Goal: Find specific page/section: Find specific page/section

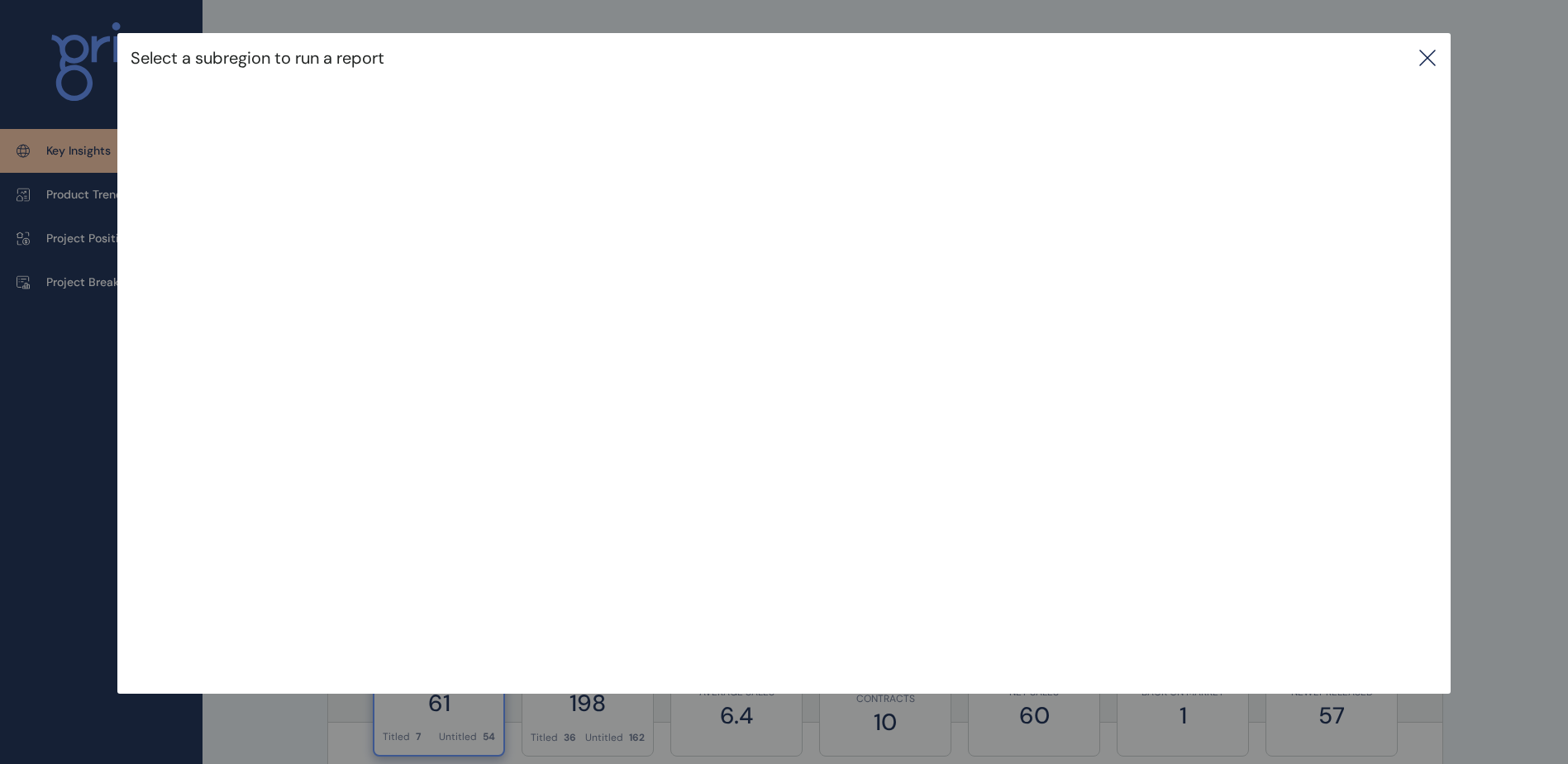
click at [1425, 56] on icon at bounding box center [1427, 57] width 20 height 20
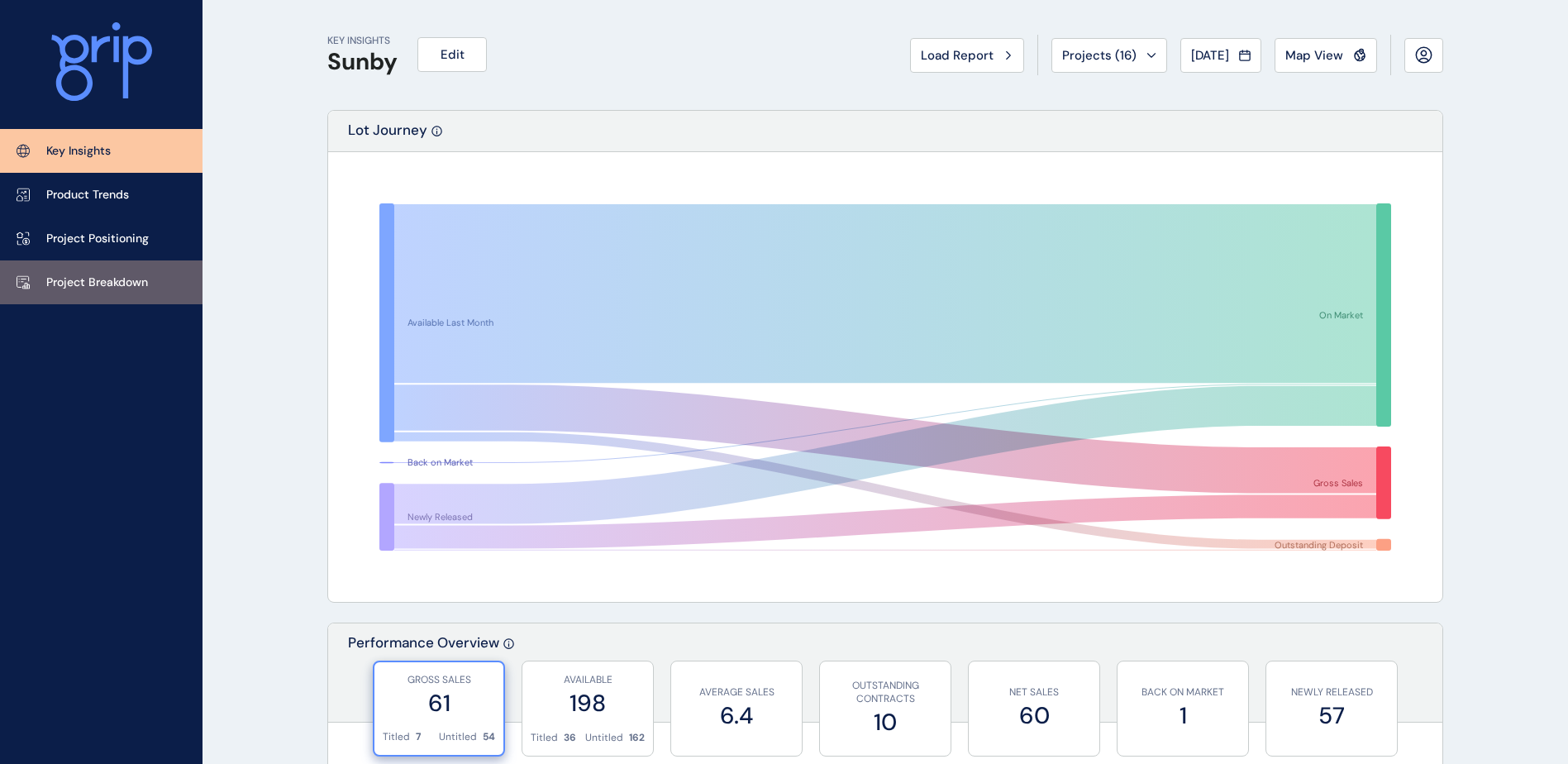
click at [100, 286] on p "Project Breakdown" at bounding box center [96, 282] width 101 height 16
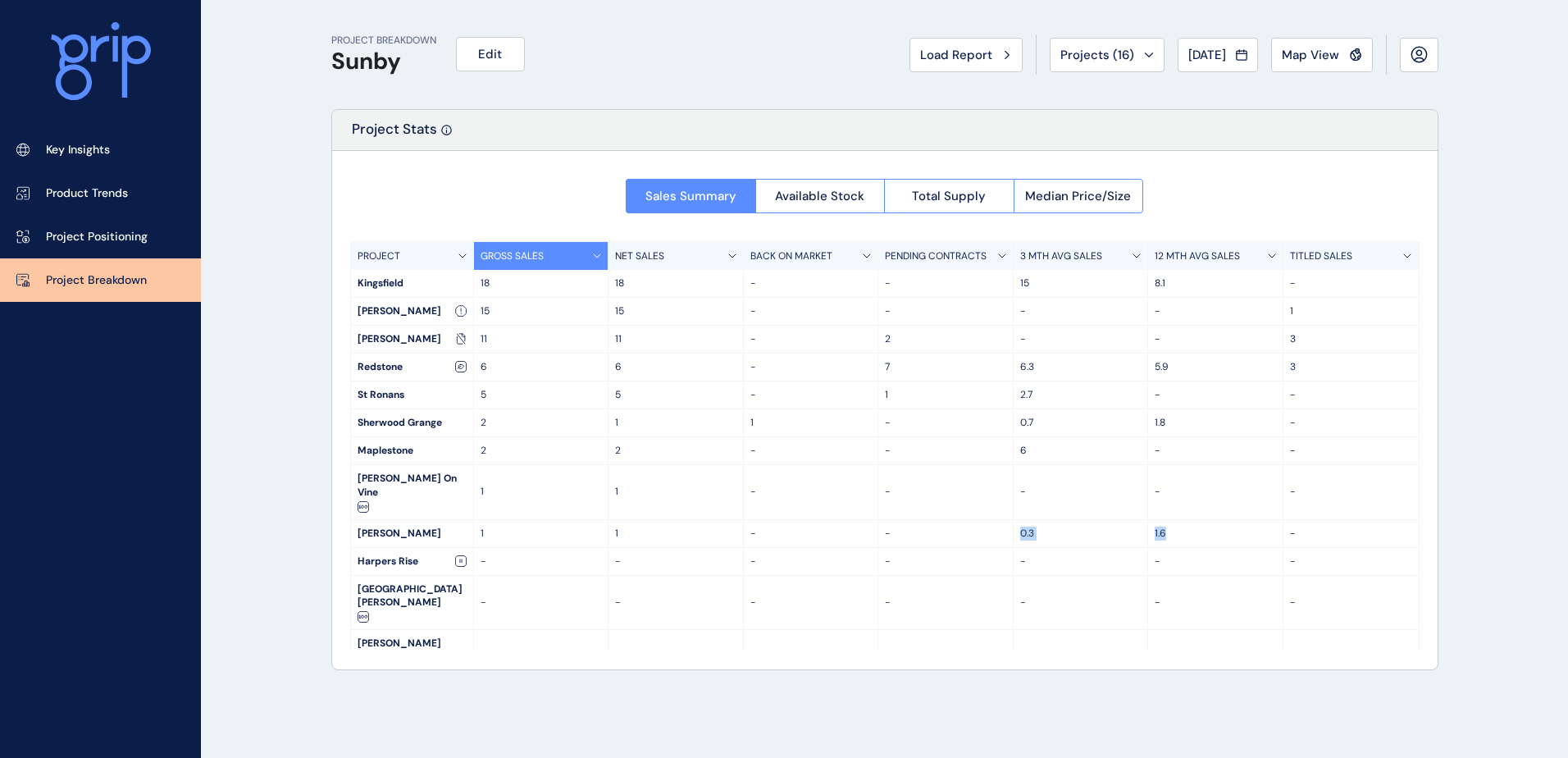
drag, startPoint x: 1164, startPoint y: 512, endPoint x: 1011, endPoint y: 504, distance: 153.2
click at [1011, 520] on div "[PERSON_NAME] 1 1 - - 0.3 1.6 -" at bounding box center [885, 534] width 1068 height 27
click at [1125, 664] on div "PROJECT BREAKDOWN Sunby Edit Load Report Projects ( 16 ) [DATE] 2025 < > Jan No…" at bounding box center [884, 379] width 1148 height 758
click at [1323, 55] on span "Map View" at bounding box center [1310, 54] width 58 height 16
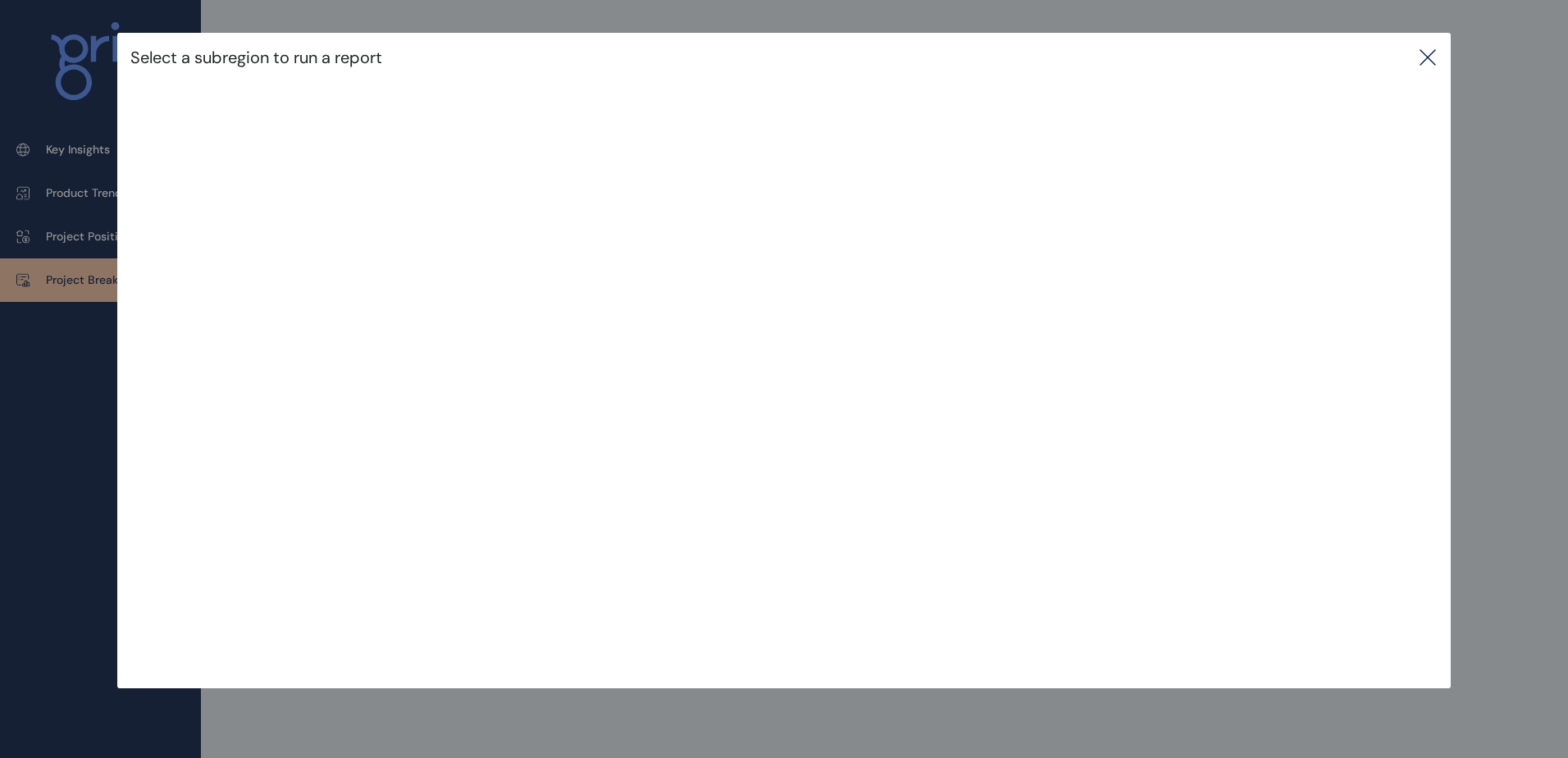
click at [1426, 64] on icon at bounding box center [1427, 57] width 20 height 20
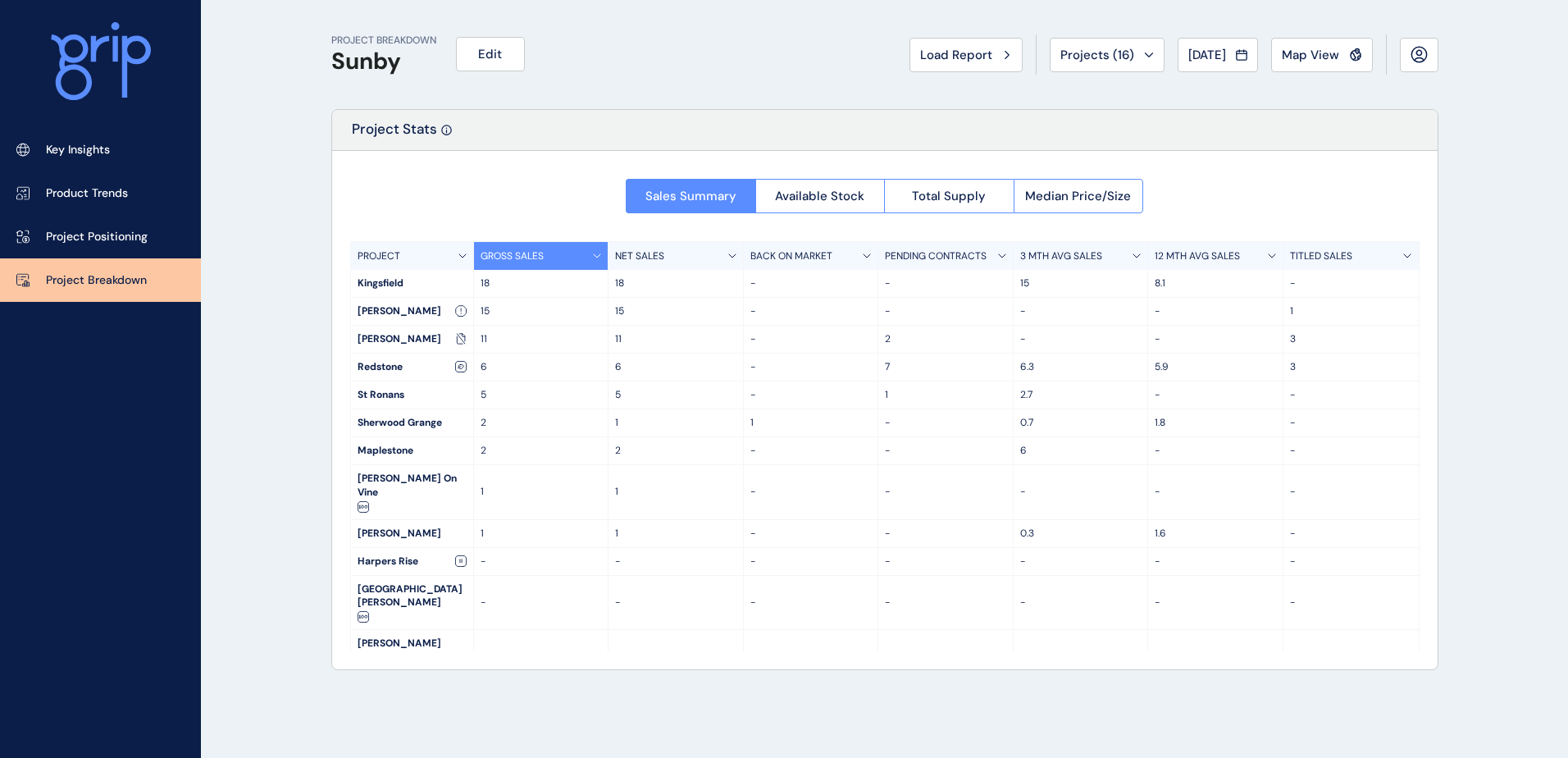
click at [1193, 757] on html "Key Insights Product Trends Project Positioning Project Breakdown PROJECT BREAK…" at bounding box center [784, 379] width 1568 height 758
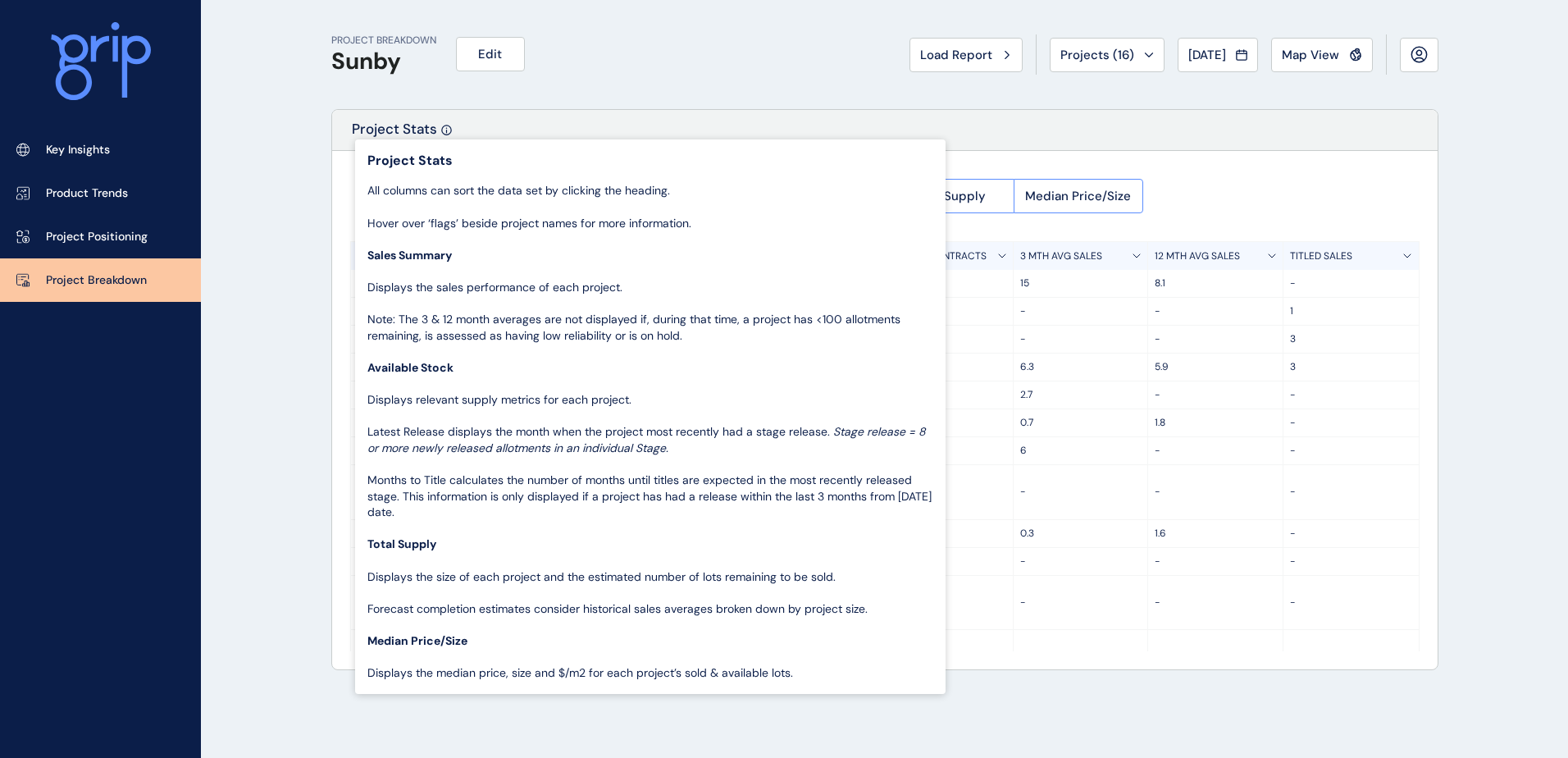
click at [698, 64] on div "PROJECT BREAKDOWN Sunby Edit Load Report Projects ( 16 ) [DATE] 2025 < > Jan No…" at bounding box center [884, 54] width 1107 height 109
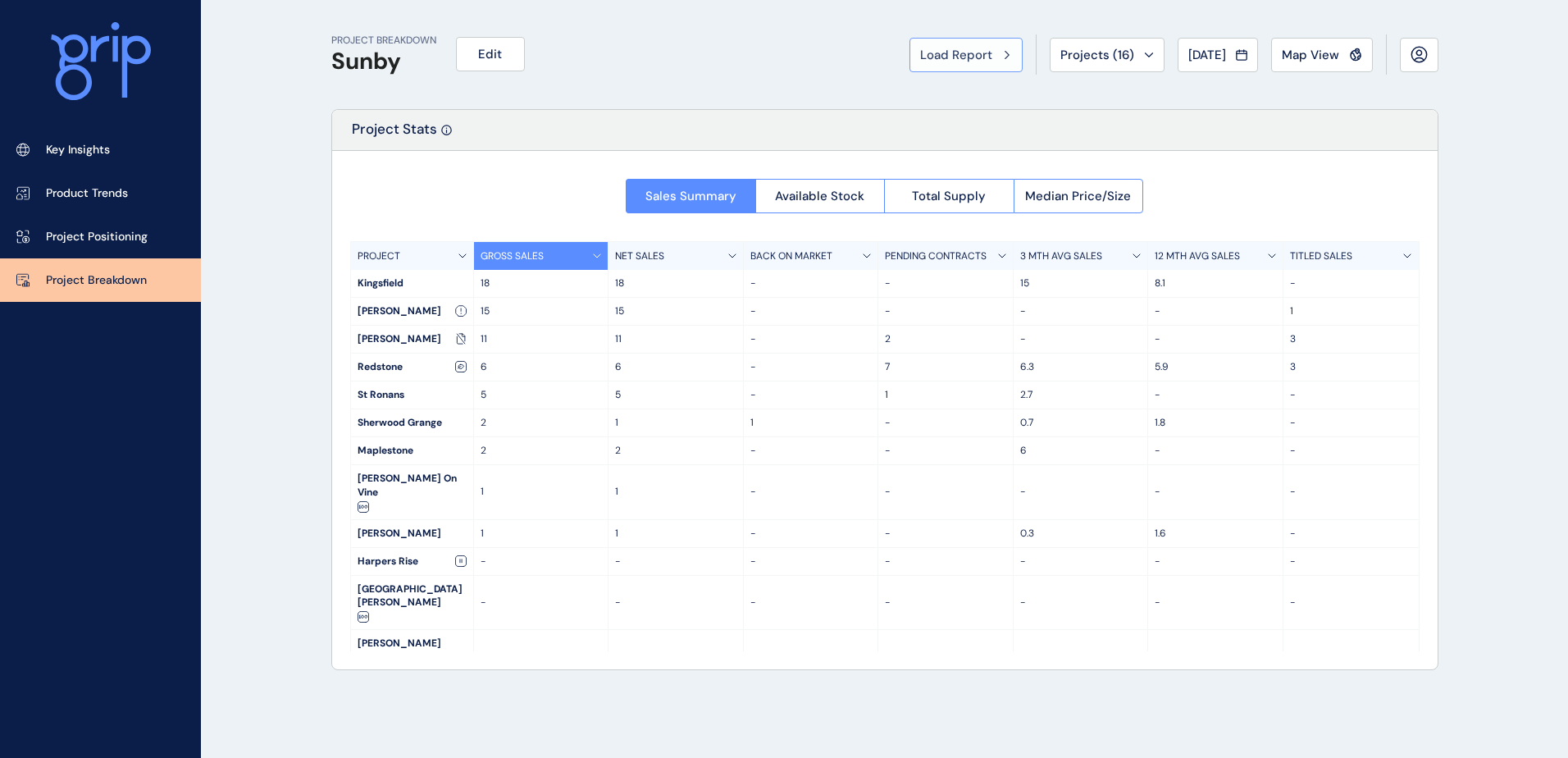
click at [945, 47] on span "Load Report" at bounding box center [957, 54] width 72 height 16
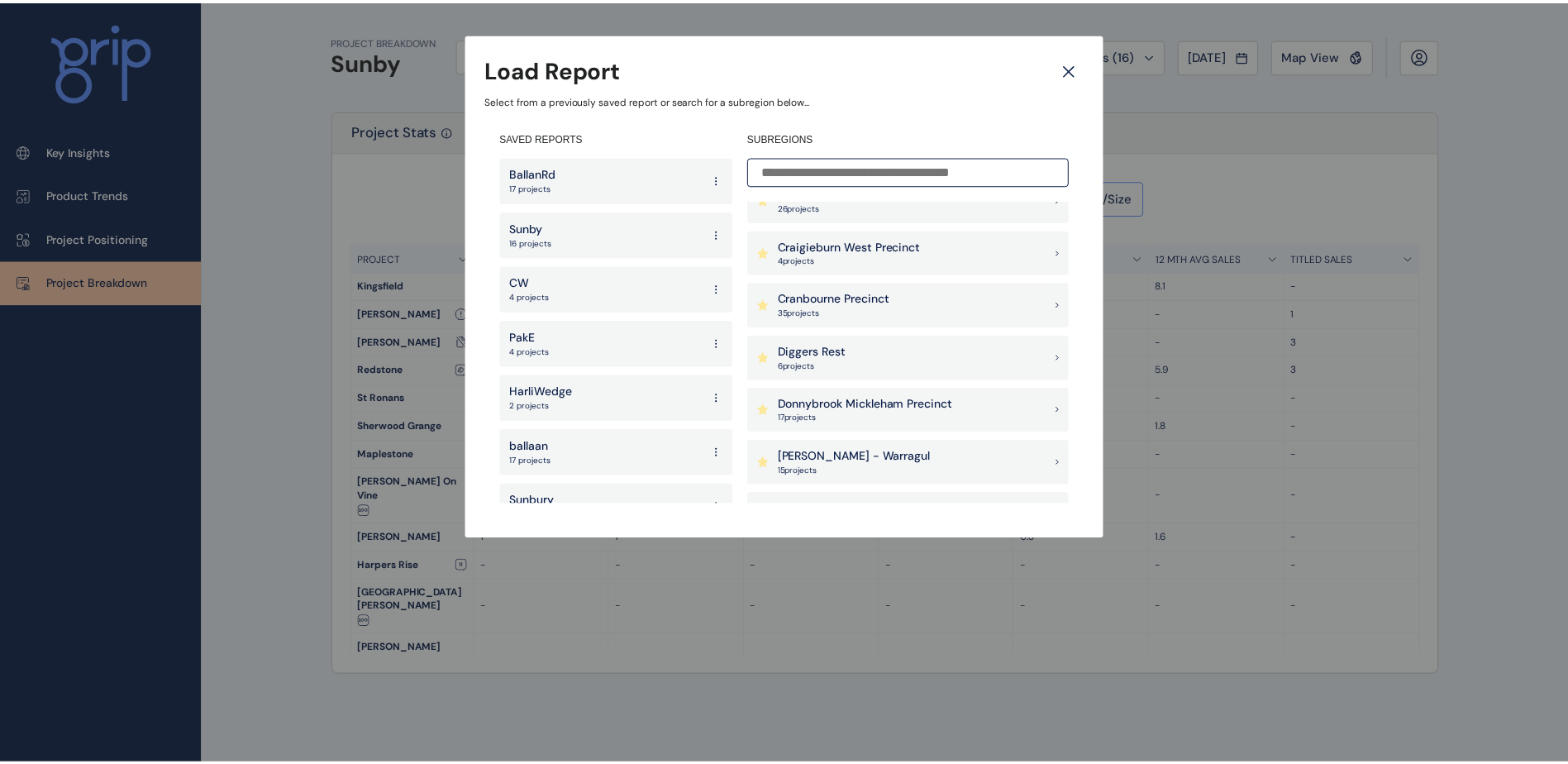
scroll to position [579, 0]
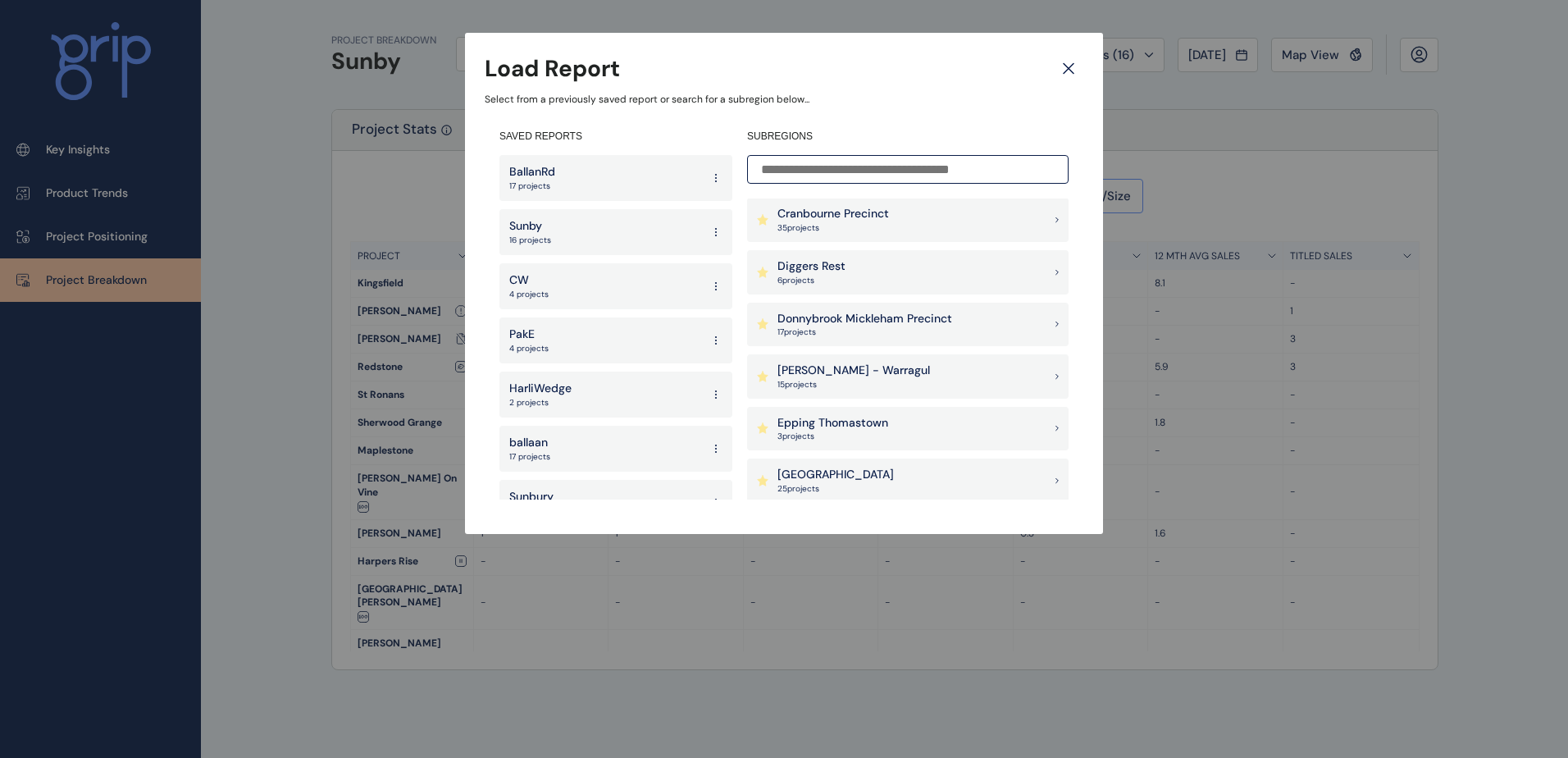
click at [896, 309] on div "Donnybrook Mickleham Precinct 17 project s" at bounding box center [908, 324] width 321 height 45
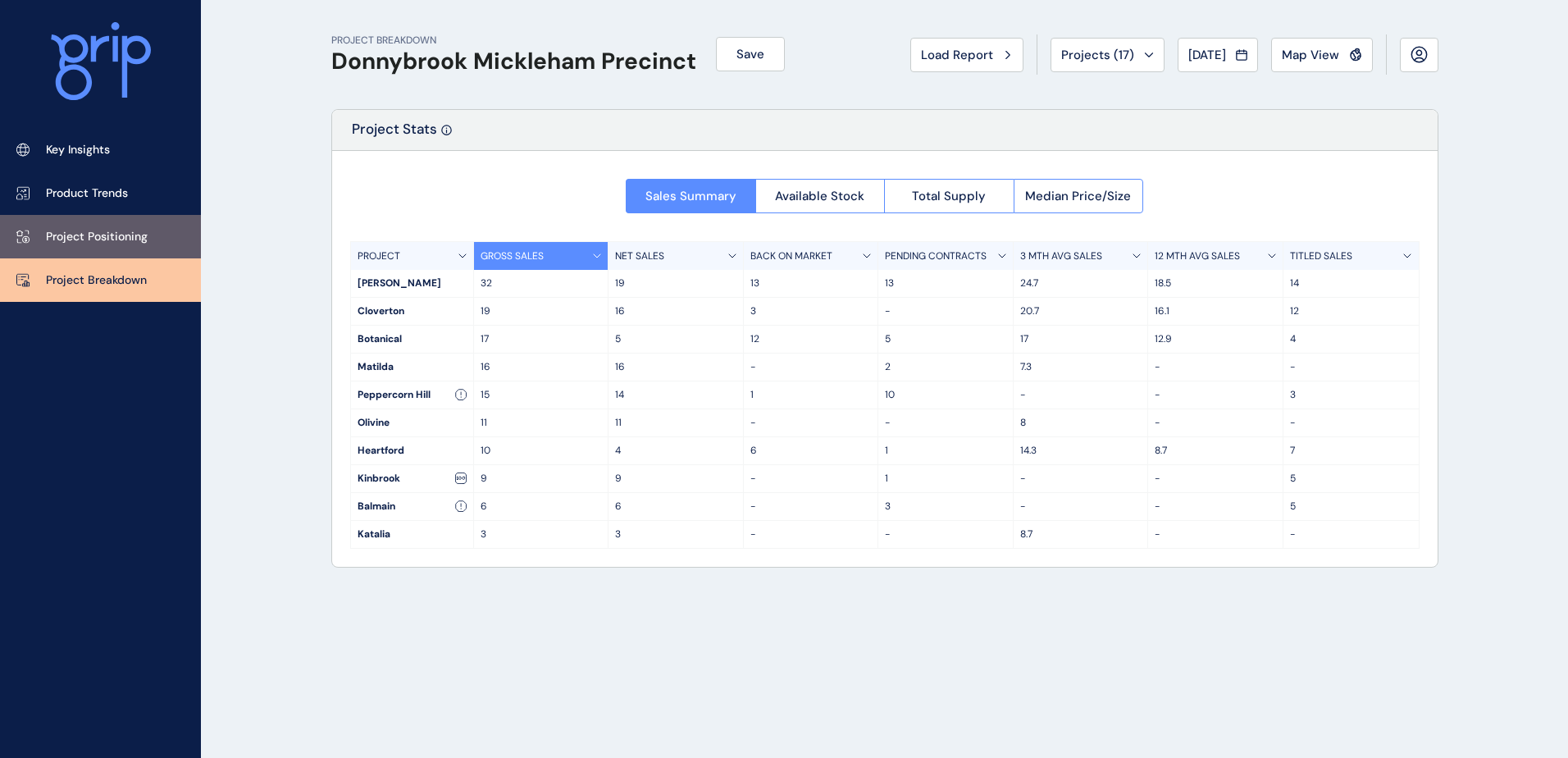
click at [143, 246] on link "Project Positioning" at bounding box center [100, 236] width 201 height 44
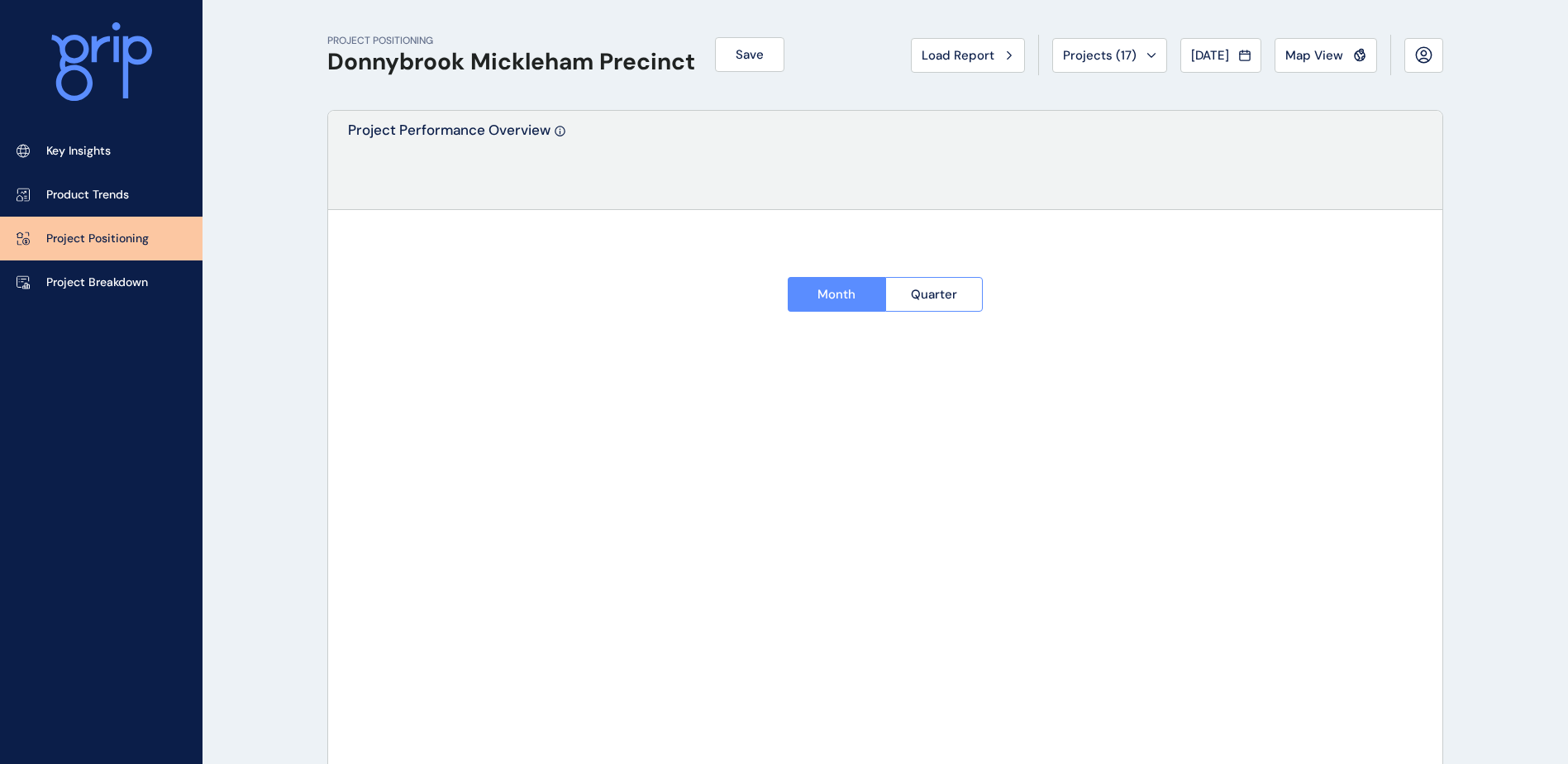
type input "**********"
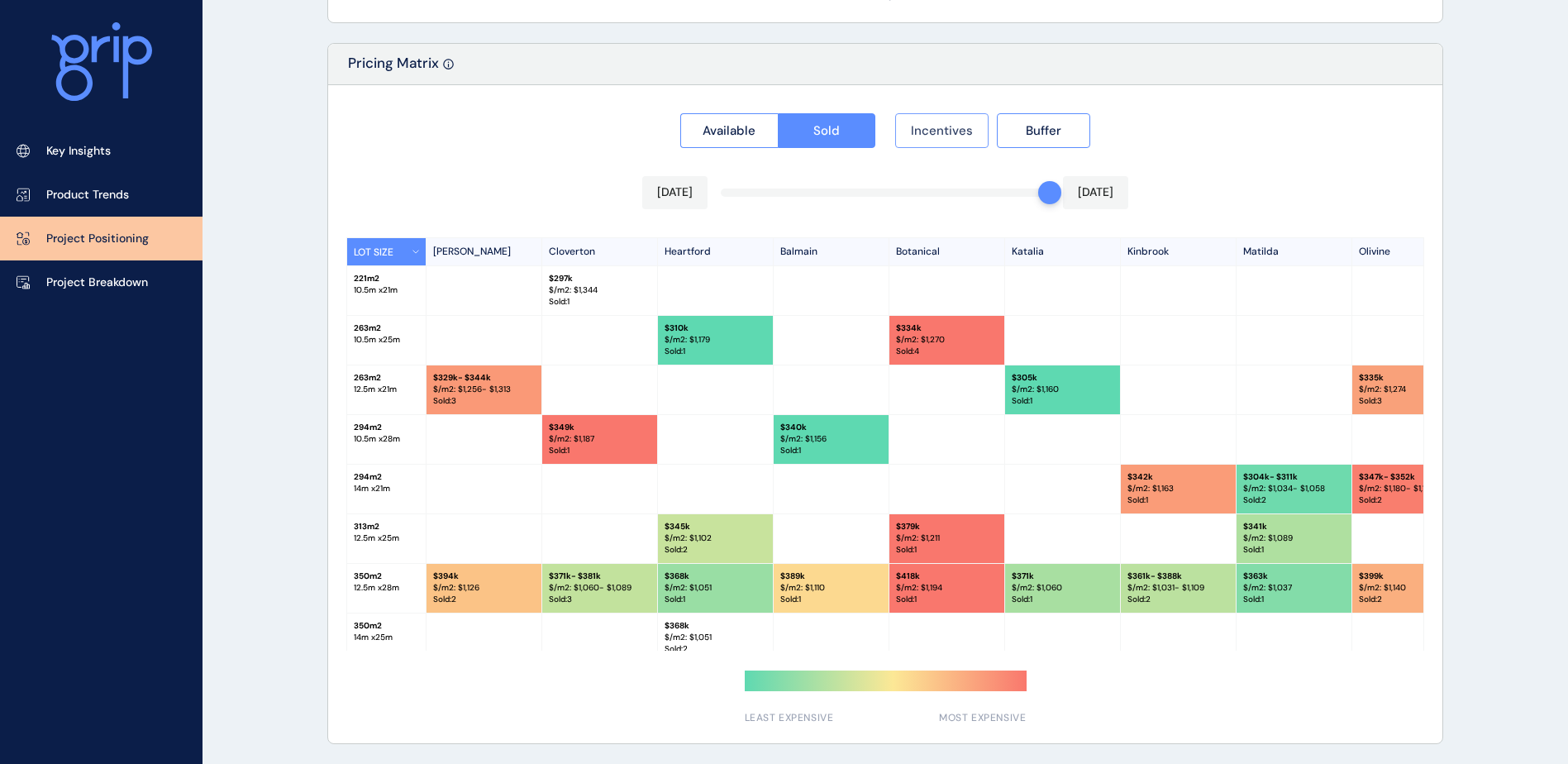
drag, startPoint x: 967, startPoint y: 124, endPoint x: 982, endPoint y: 133, distance: 17.5
click at [968, 128] on span "Incentives" at bounding box center [942, 130] width 62 height 16
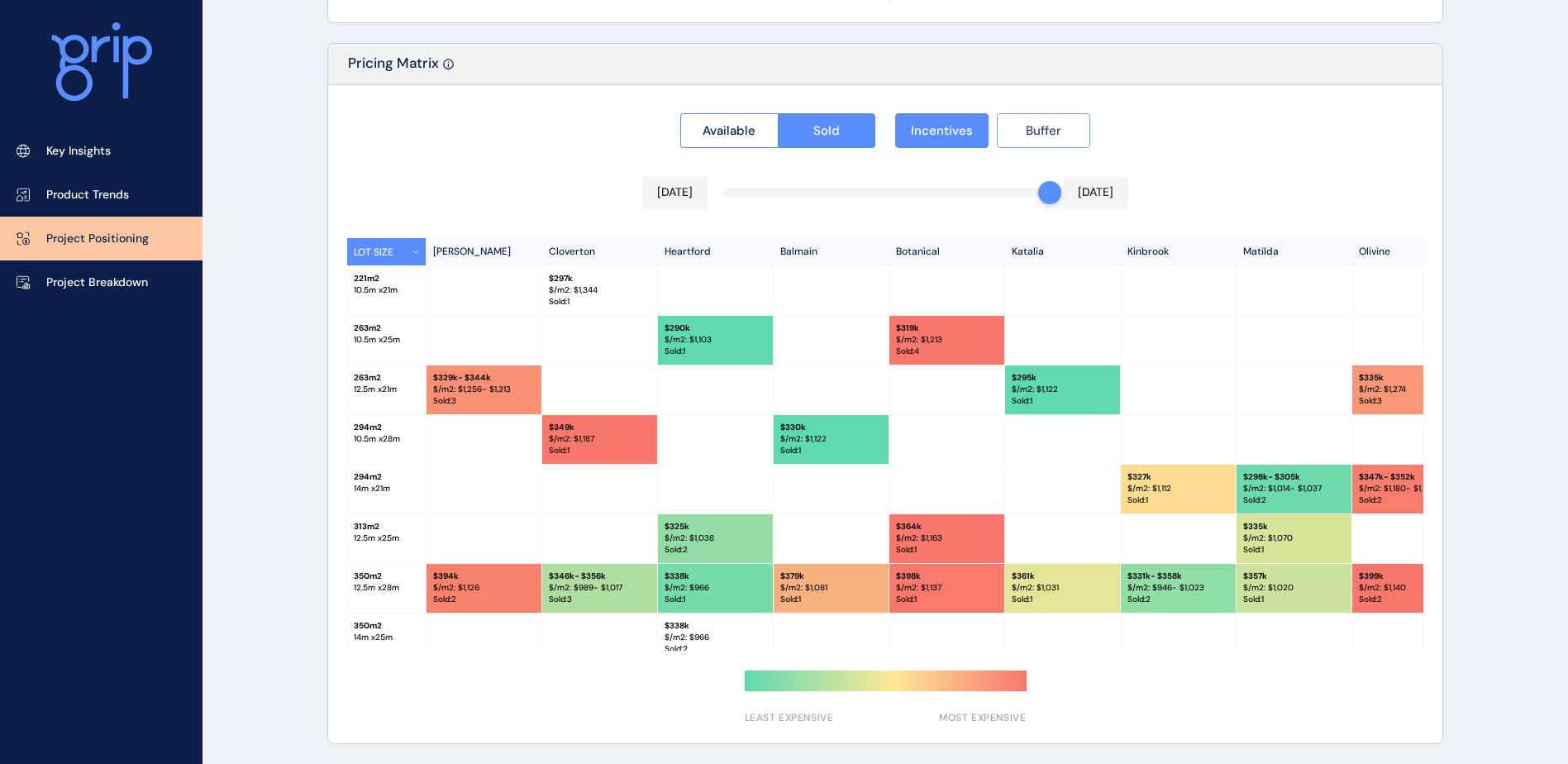
click at [1024, 138] on button "Buffer" at bounding box center [1044, 131] width 93 height 35
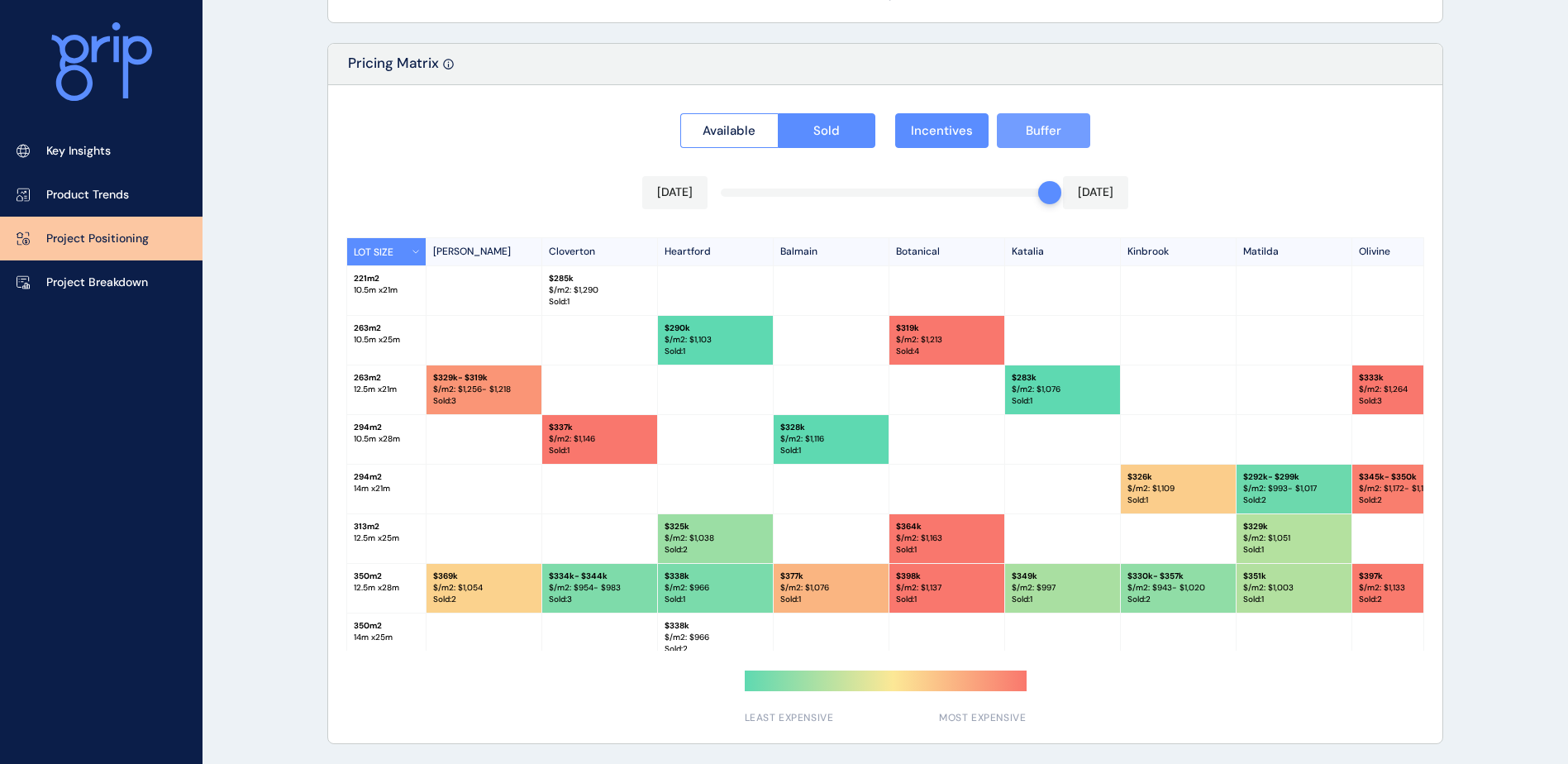
click at [1024, 138] on button "Buffer" at bounding box center [1044, 131] width 93 height 35
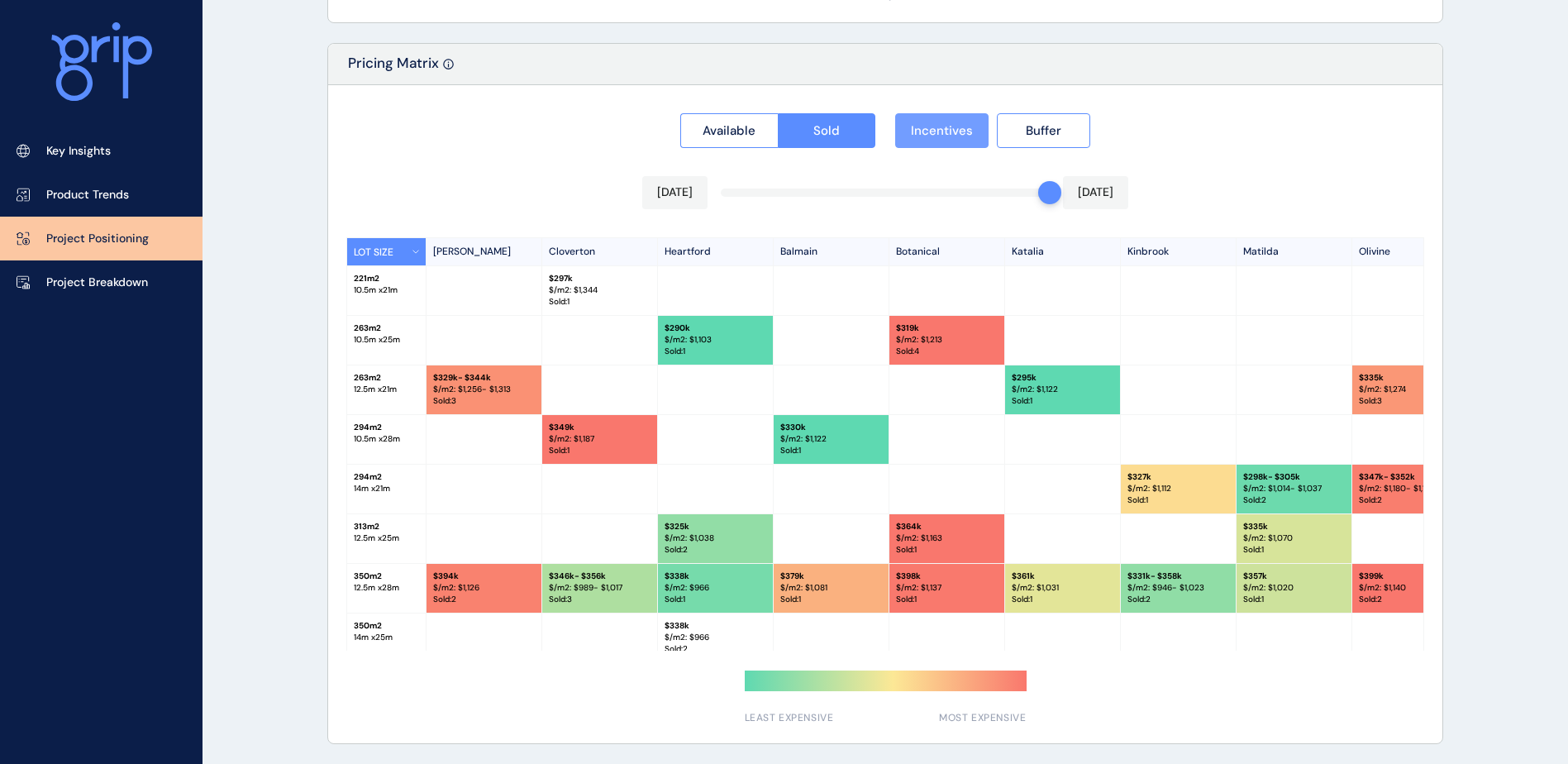
click at [979, 132] on button "Incentives" at bounding box center [941, 131] width 93 height 35
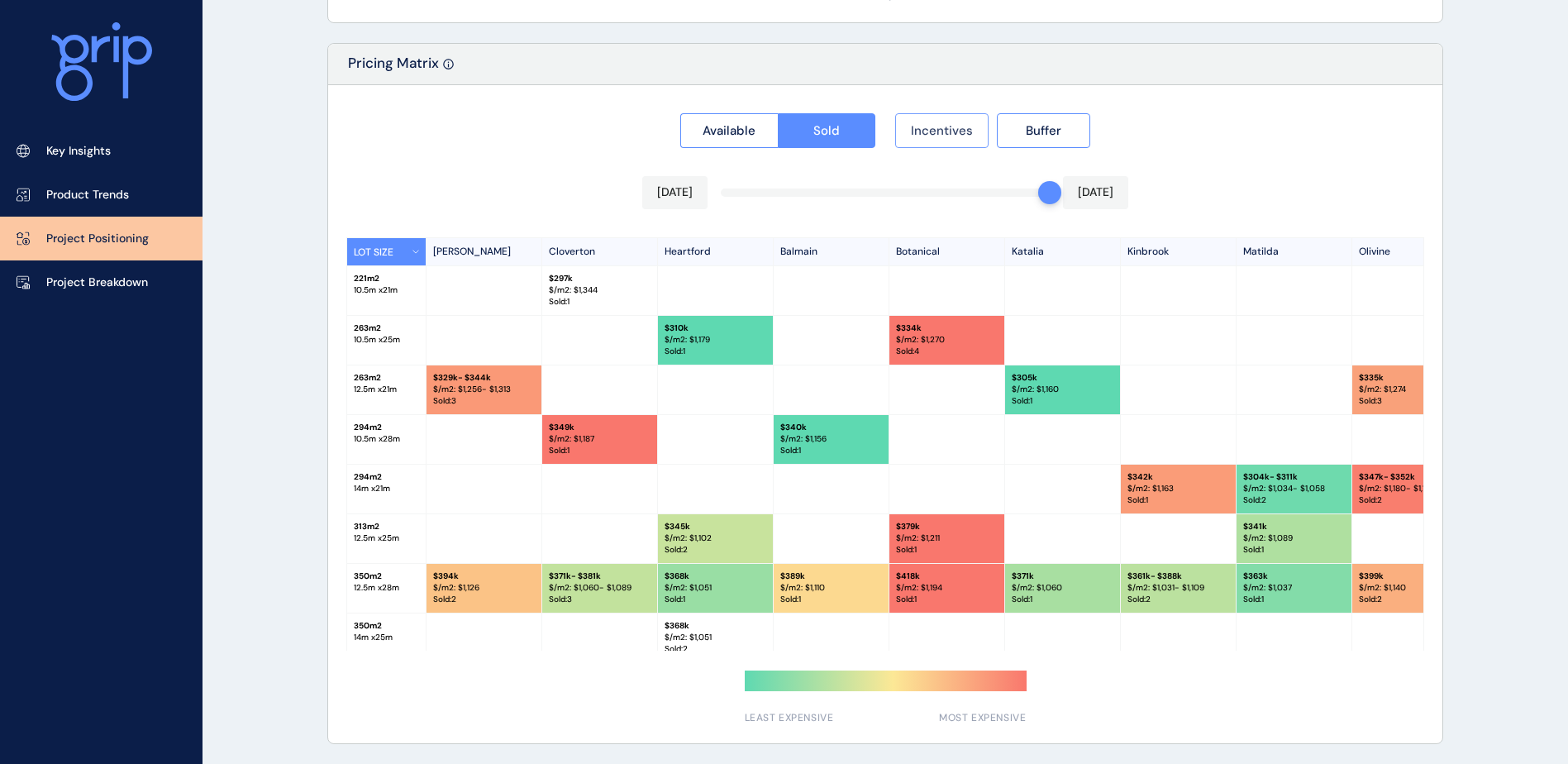
click at [979, 132] on button "Incentives" at bounding box center [941, 131] width 93 height 35
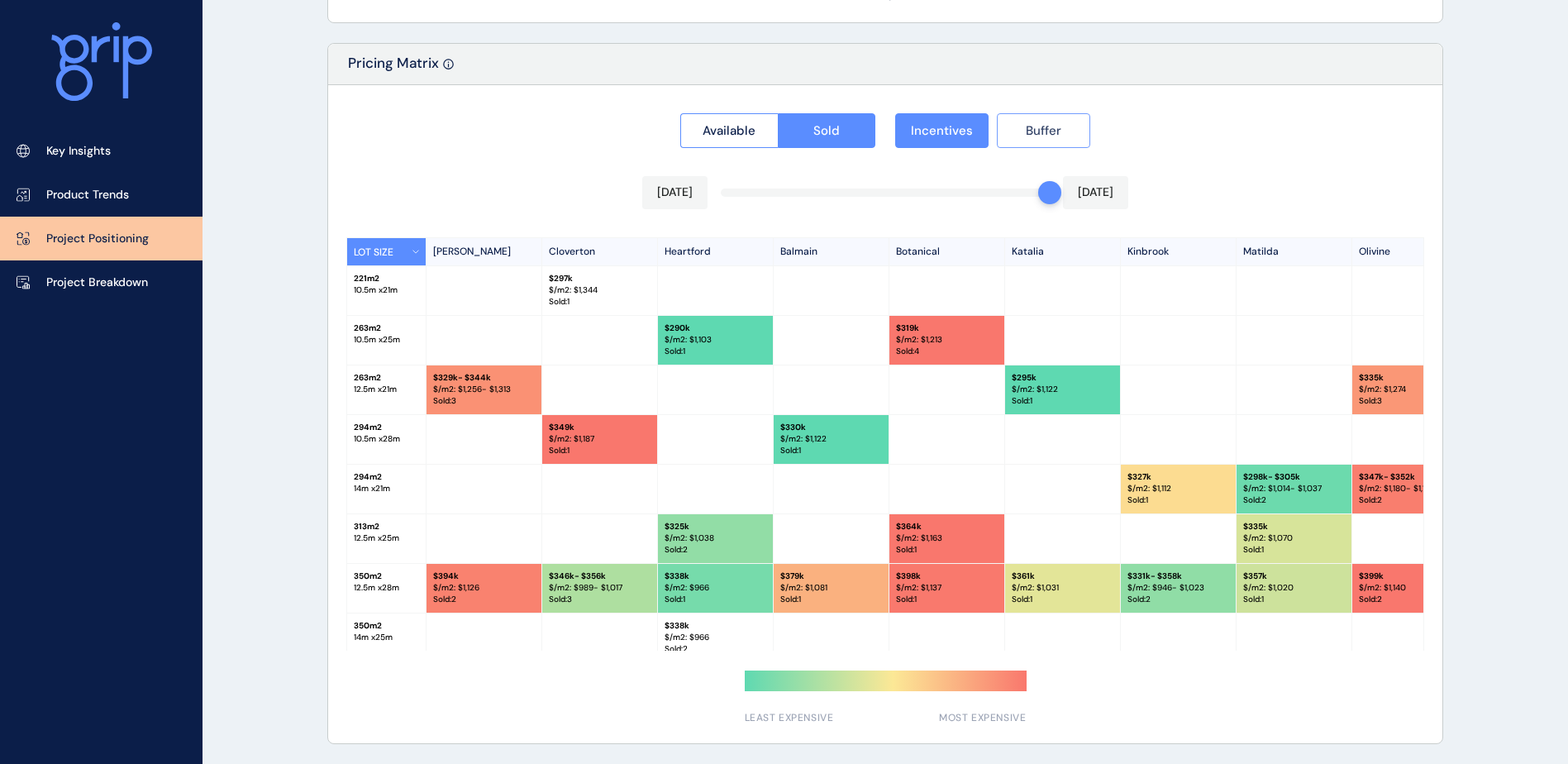
click at [1042, 133] on span "Buffer" at bounding box center [1043, 130] width 35 height 16
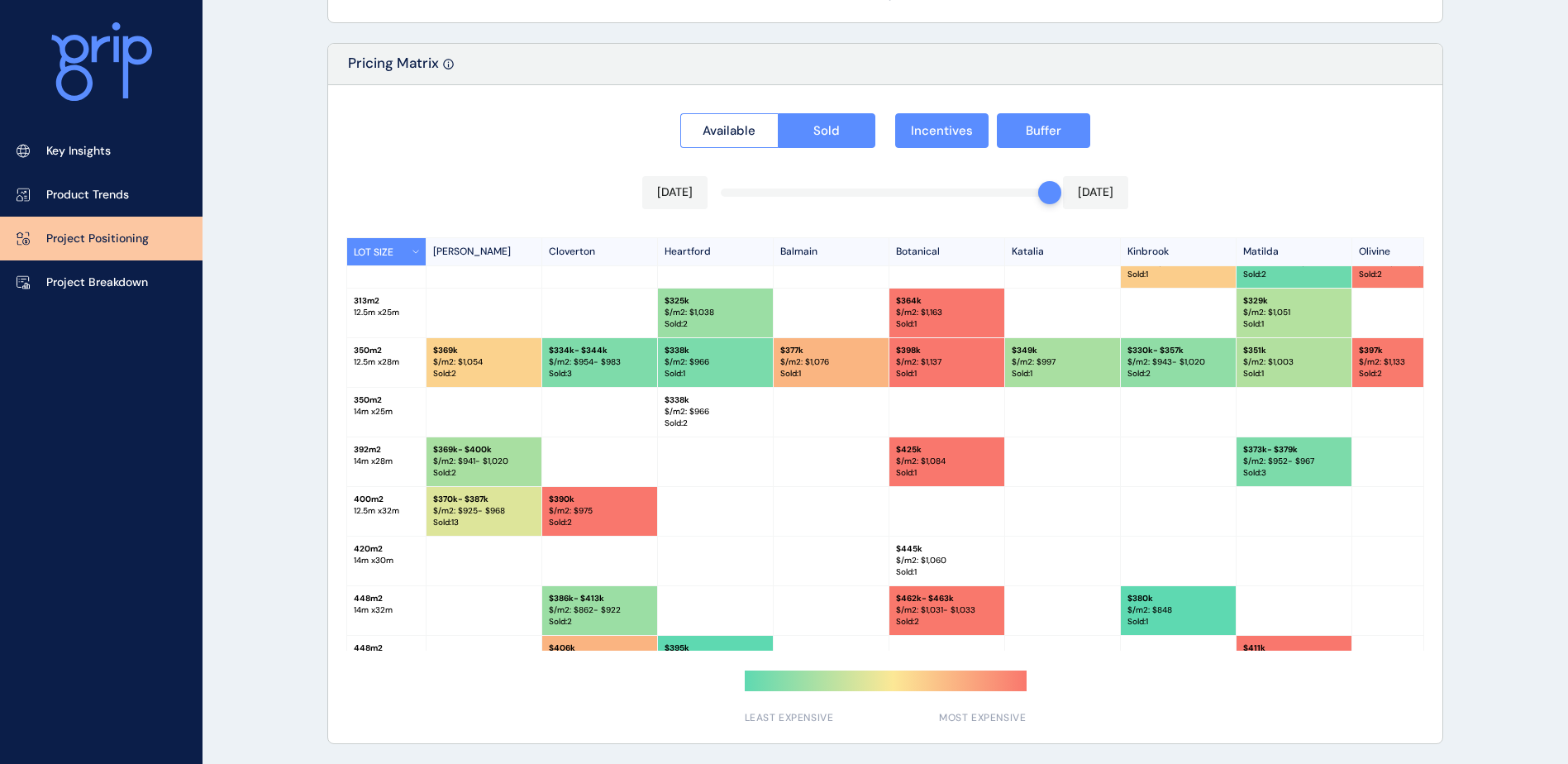
scroll to position [248, 0]
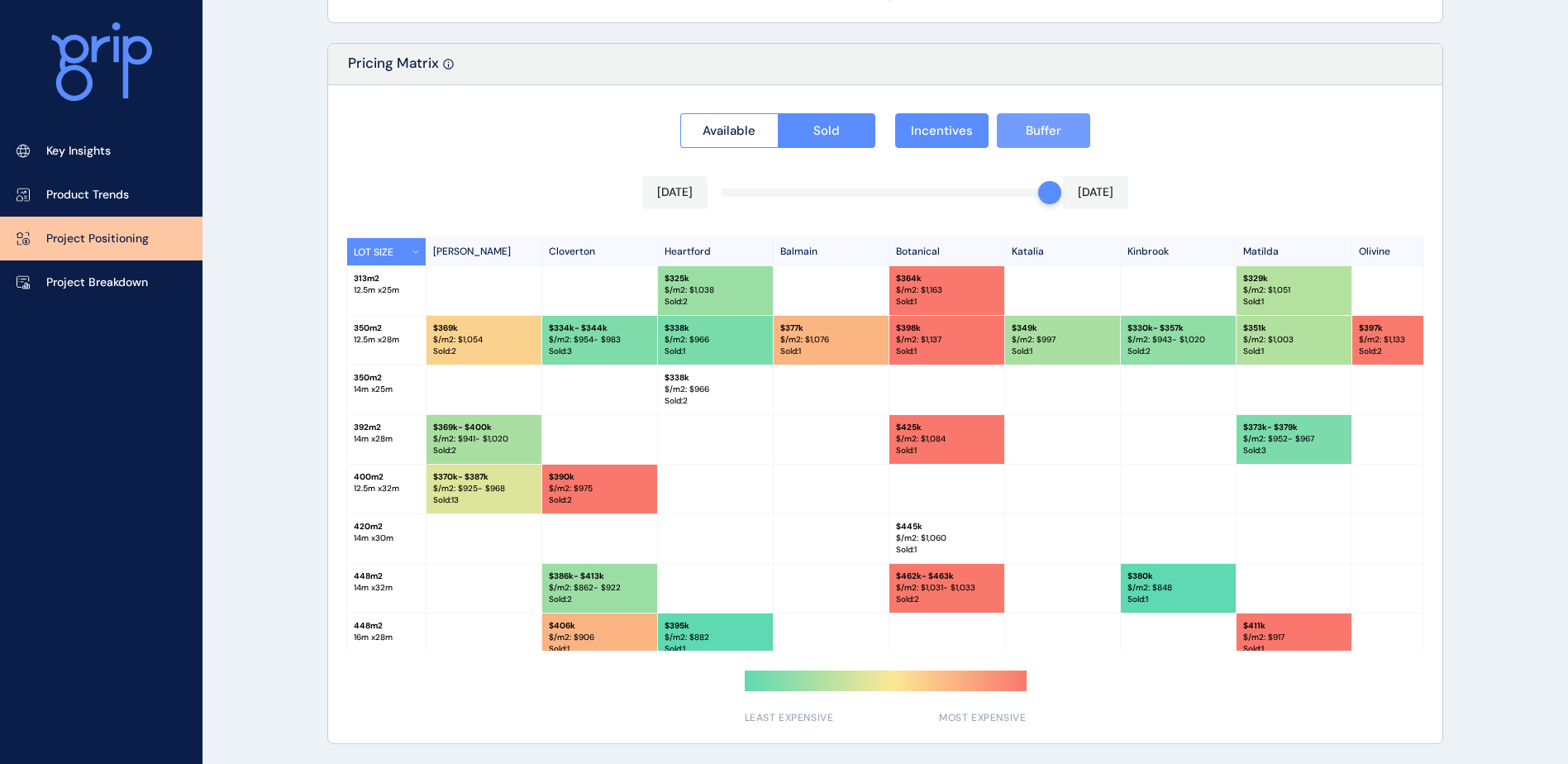
click at [1001, 145] on button "Buffer" at bounding box center [1044, 131] width 93 height 35
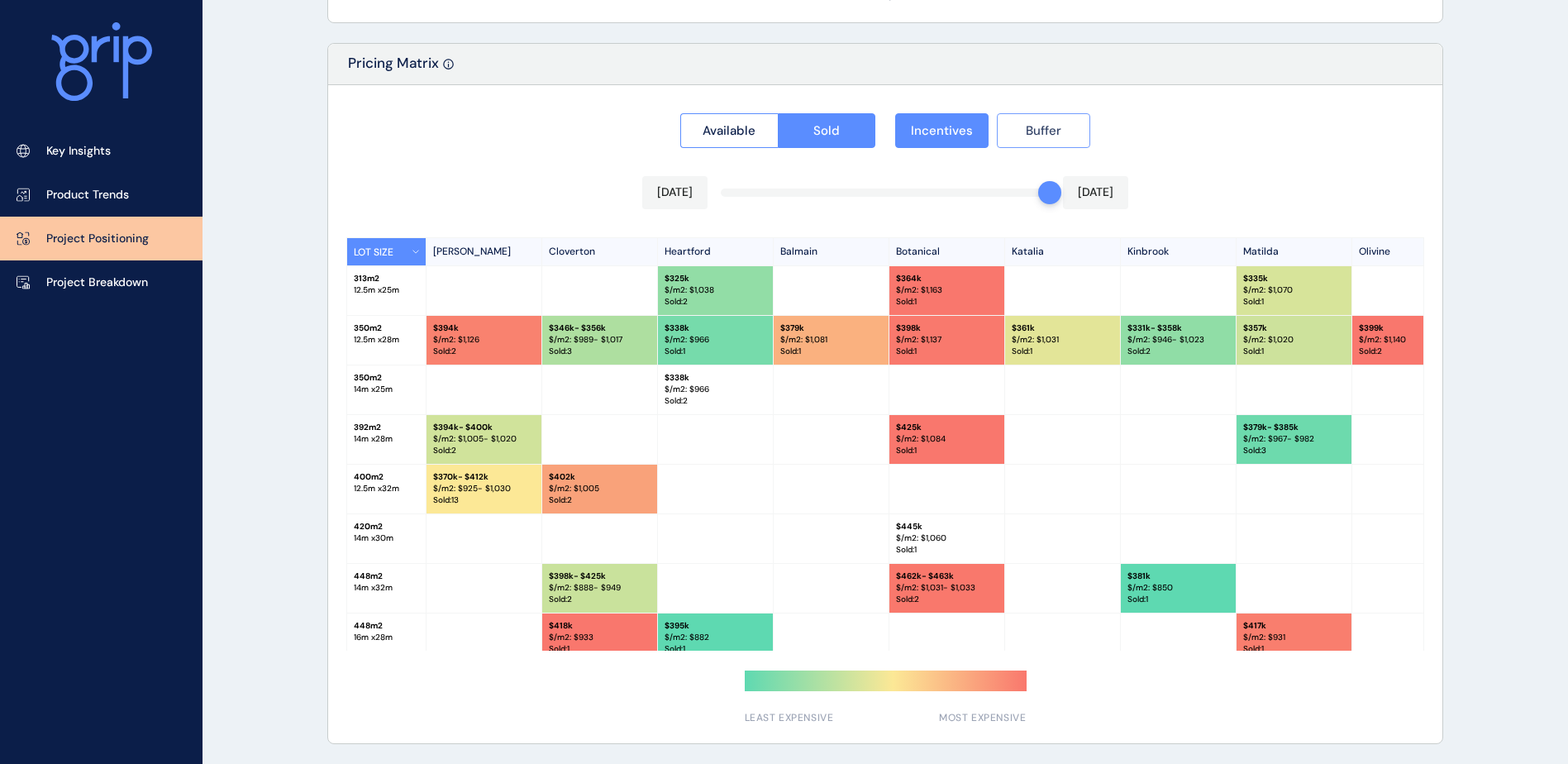
click at [1057, 145] on button "Buffer" at bounding box center [1044, 131] width 93 height 35
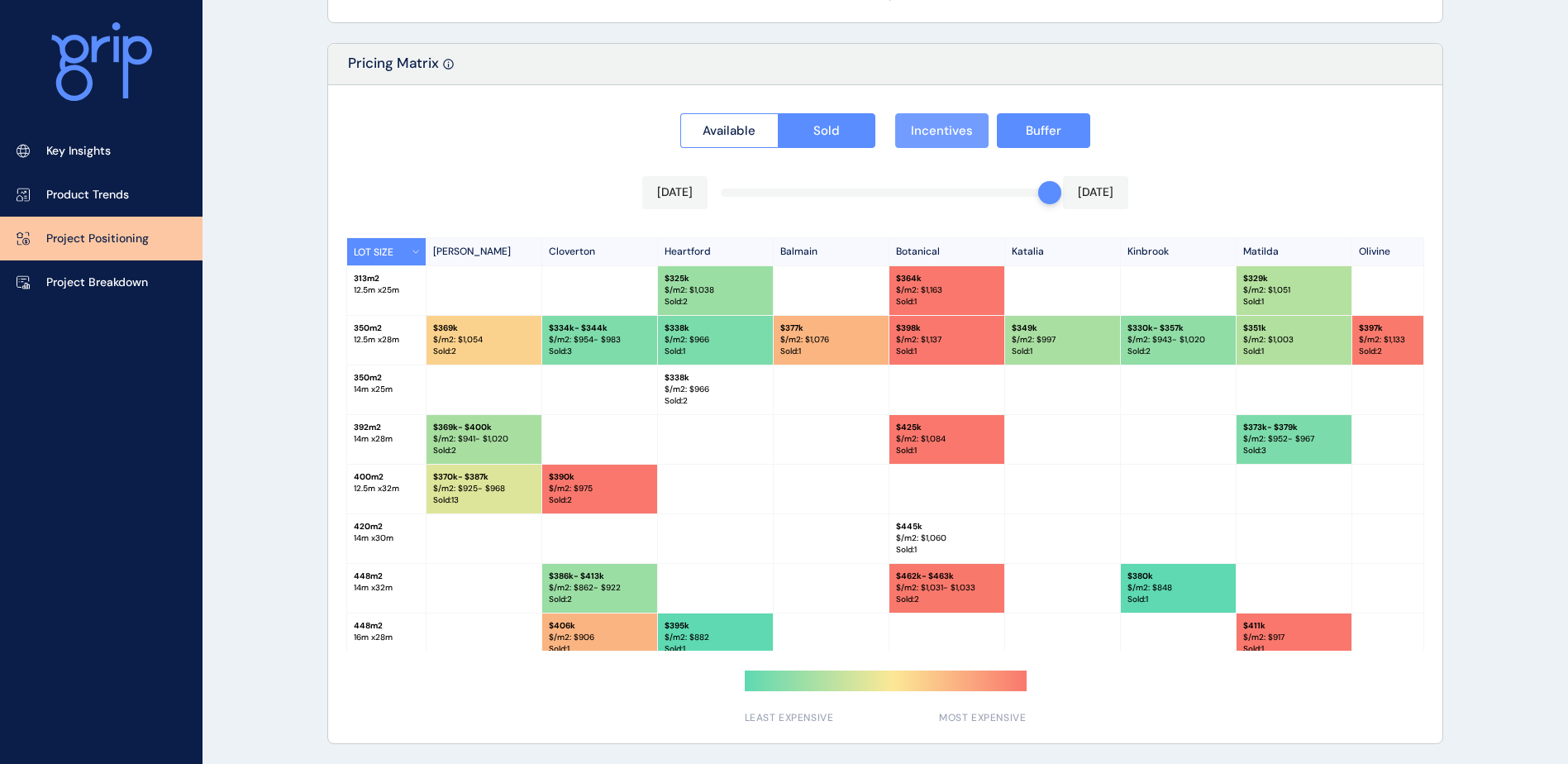
click at [962, 128] on span "Incentives" at bounding box center [942, 130] width 62 height 16
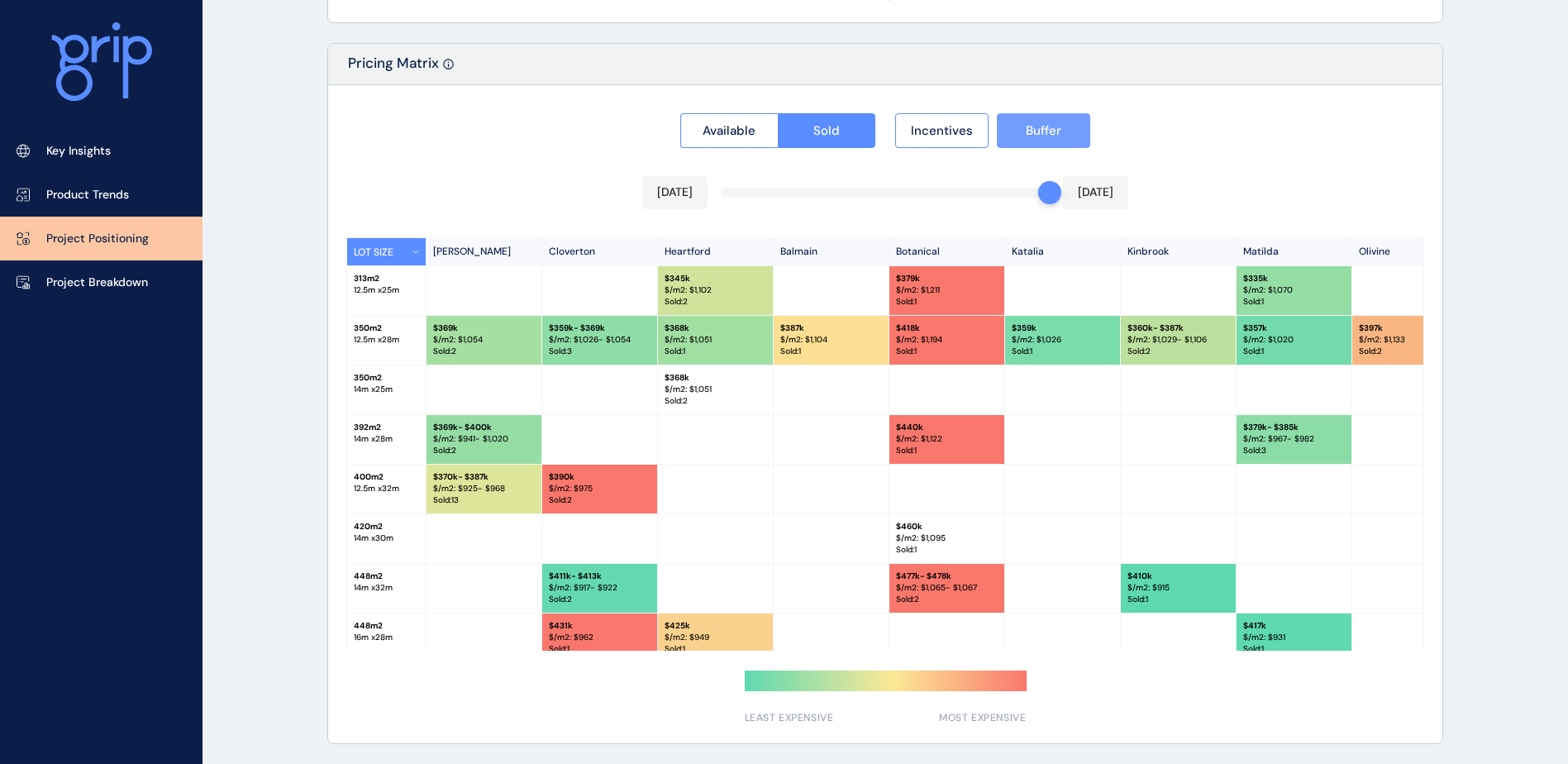
click at [1025, 130] on span "Buffer" at bounding box center [1043, 130] width 35 height 16
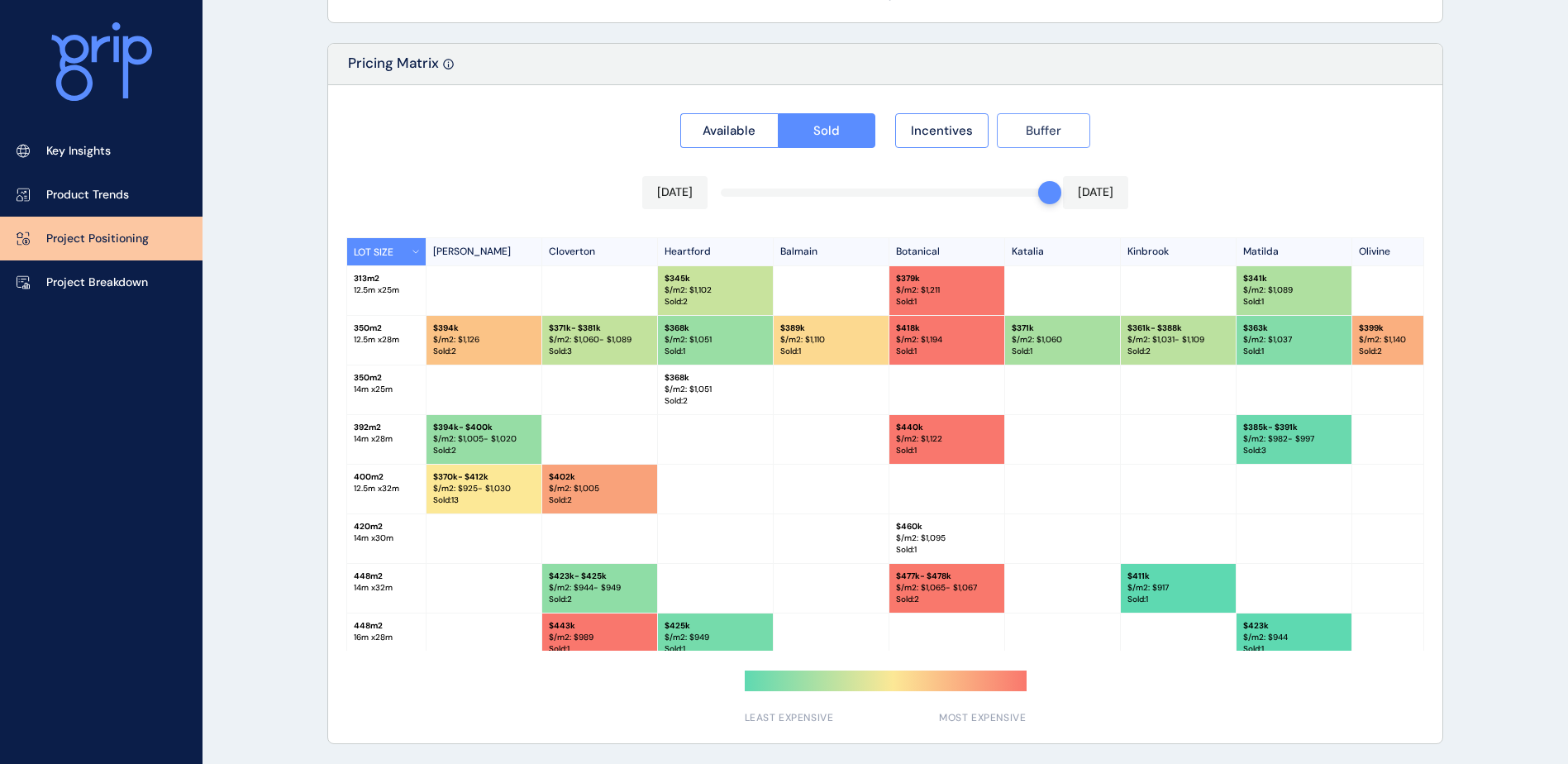
click at [1025, 130] on span "Buffer" at bounding box center [1043, 130] width 35 height 16
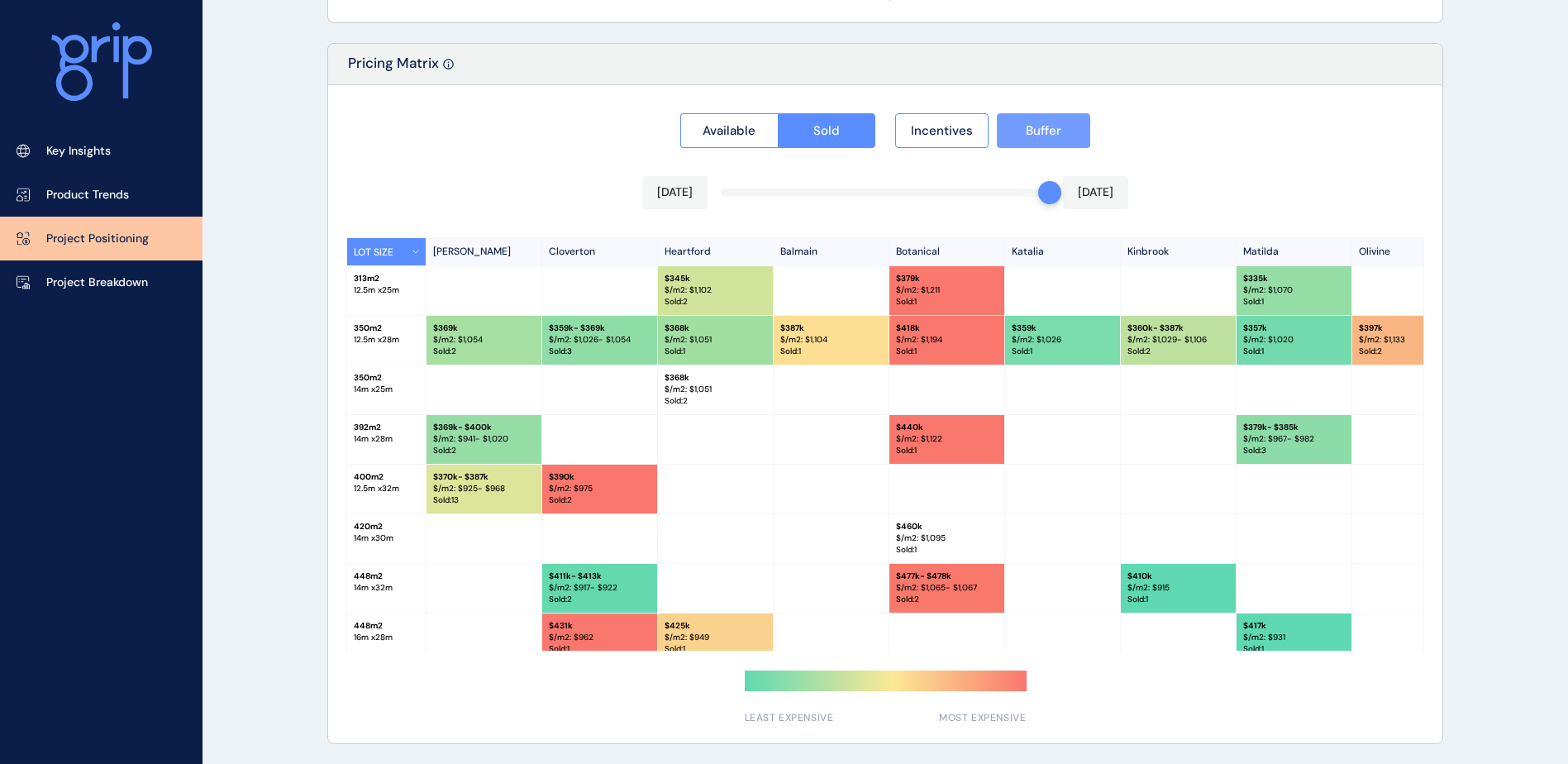
click at [1025, 130] on span "Buffer" at bounding box center [1043, 130] width 35 height 16
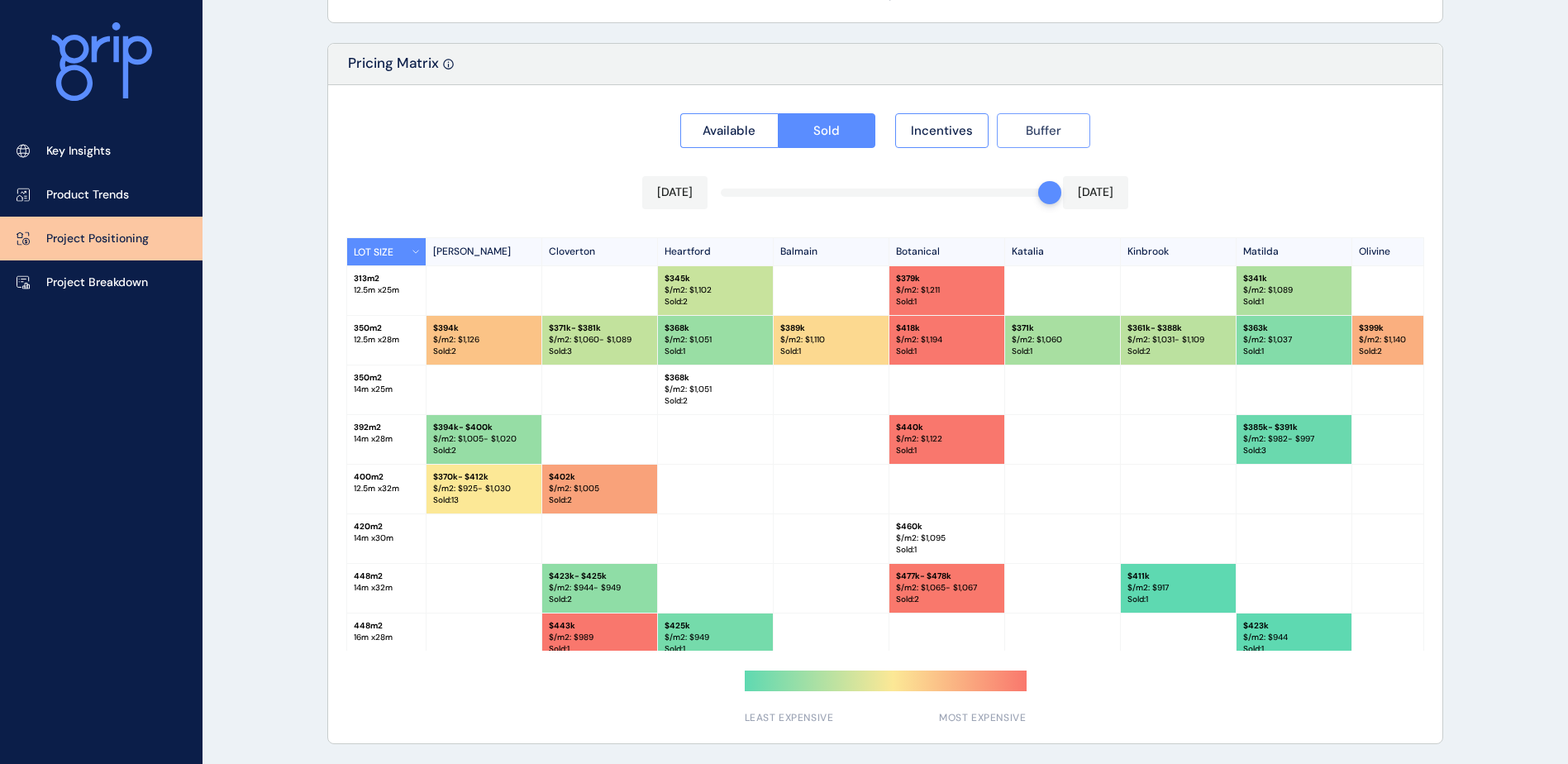
click at [1025, 130] on span "Buffer" at bounding box center [1043, 130] width 35 height 16
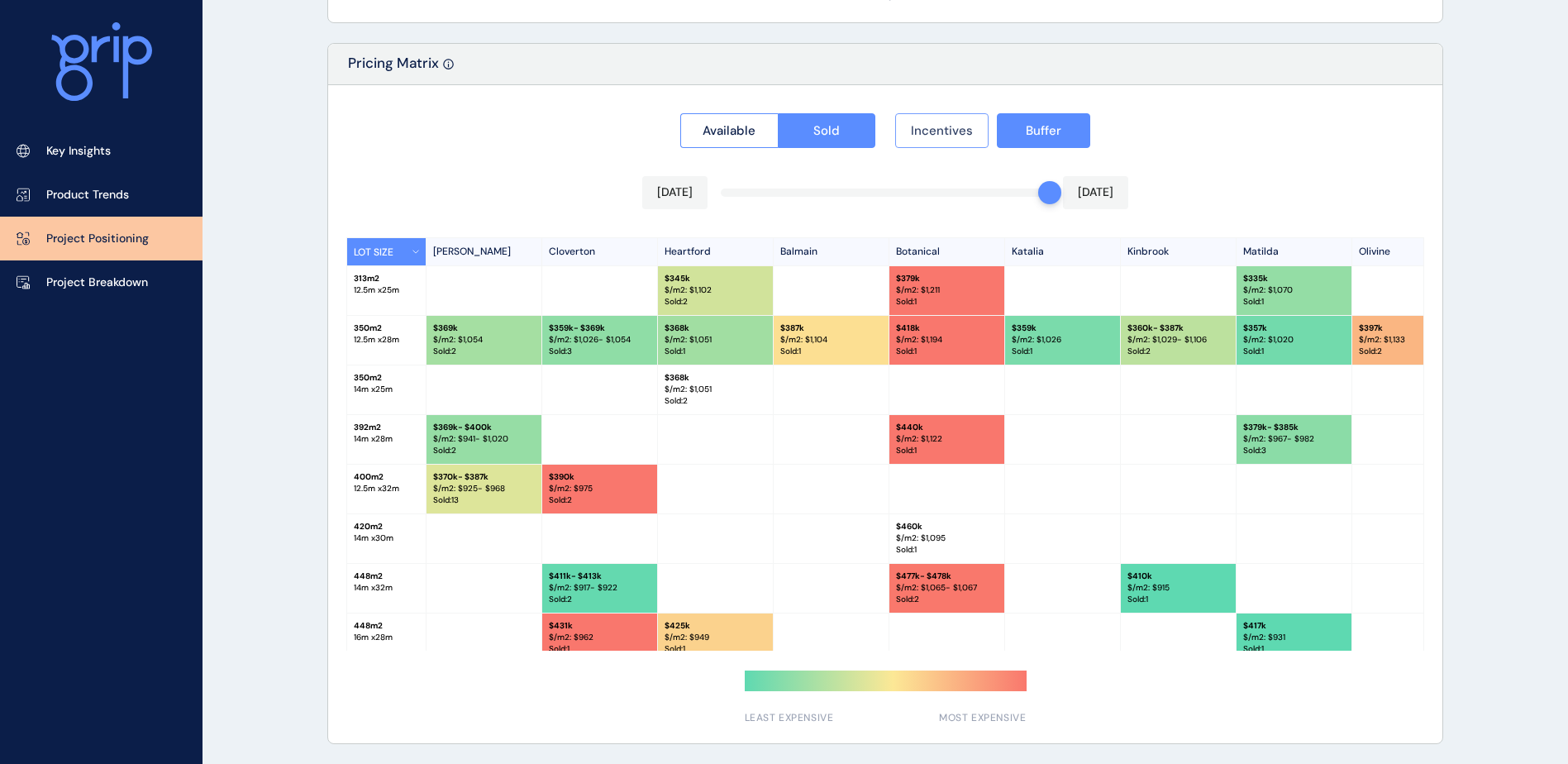
click at [954, 130] on span "Incentives" at bounding box center [942, 130] width 62 height 16
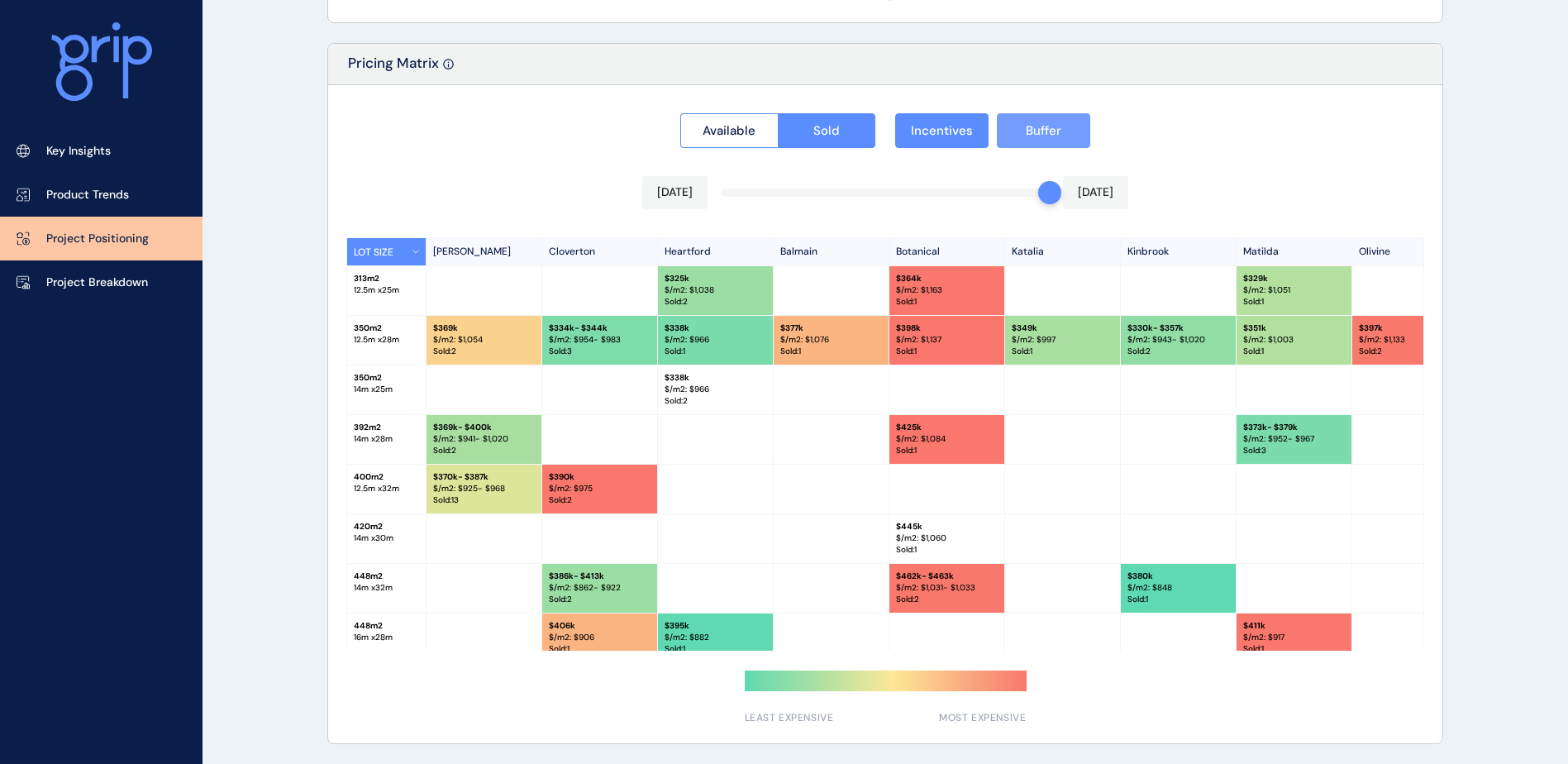
click at [1044, 132] on span "Buffer" at bounding box center [1043, 130] width 35 height 16
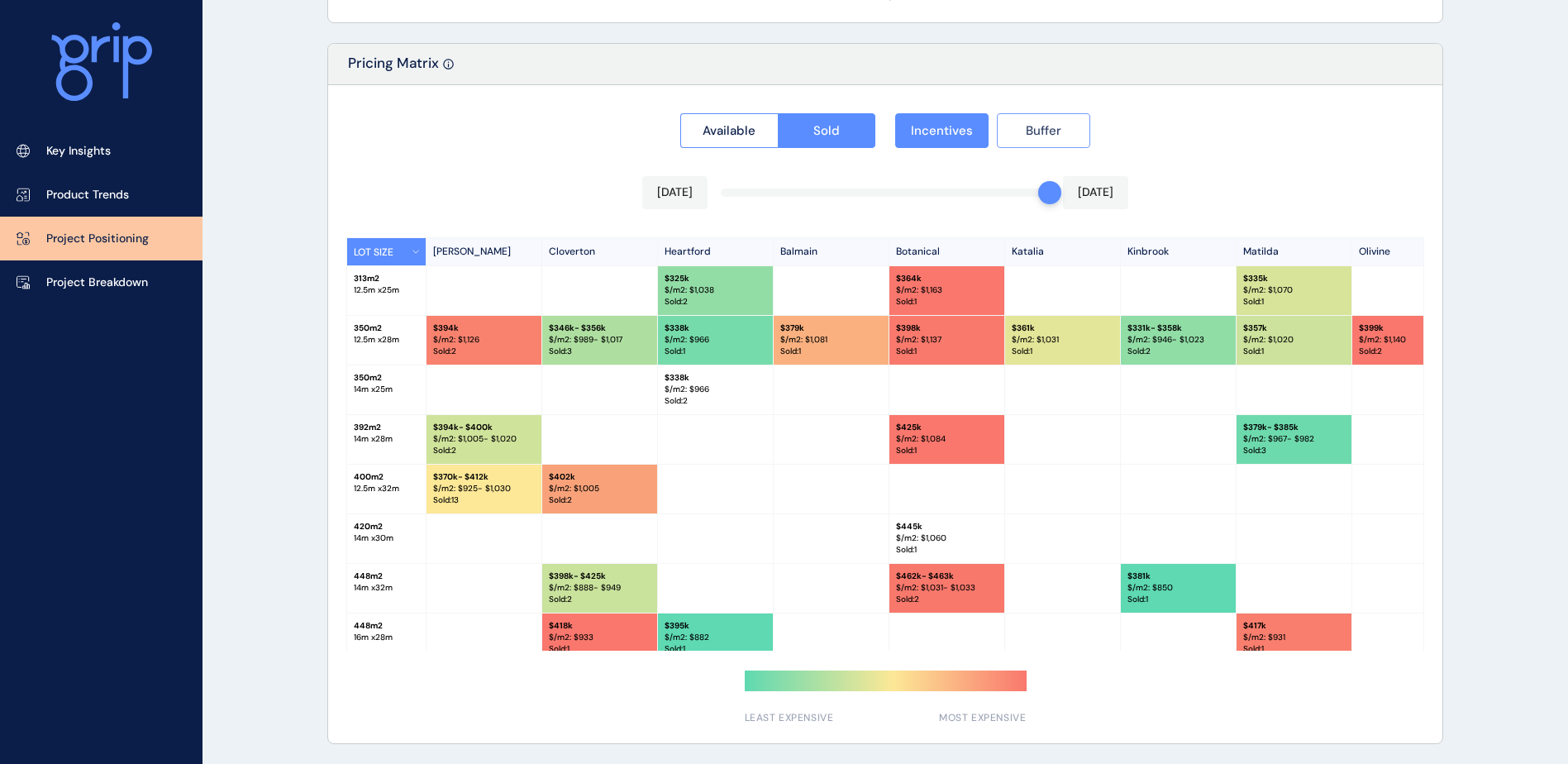
click at [1044, 132] on span "Buffer" at bounding box center [1043, 130] width 35 height 16
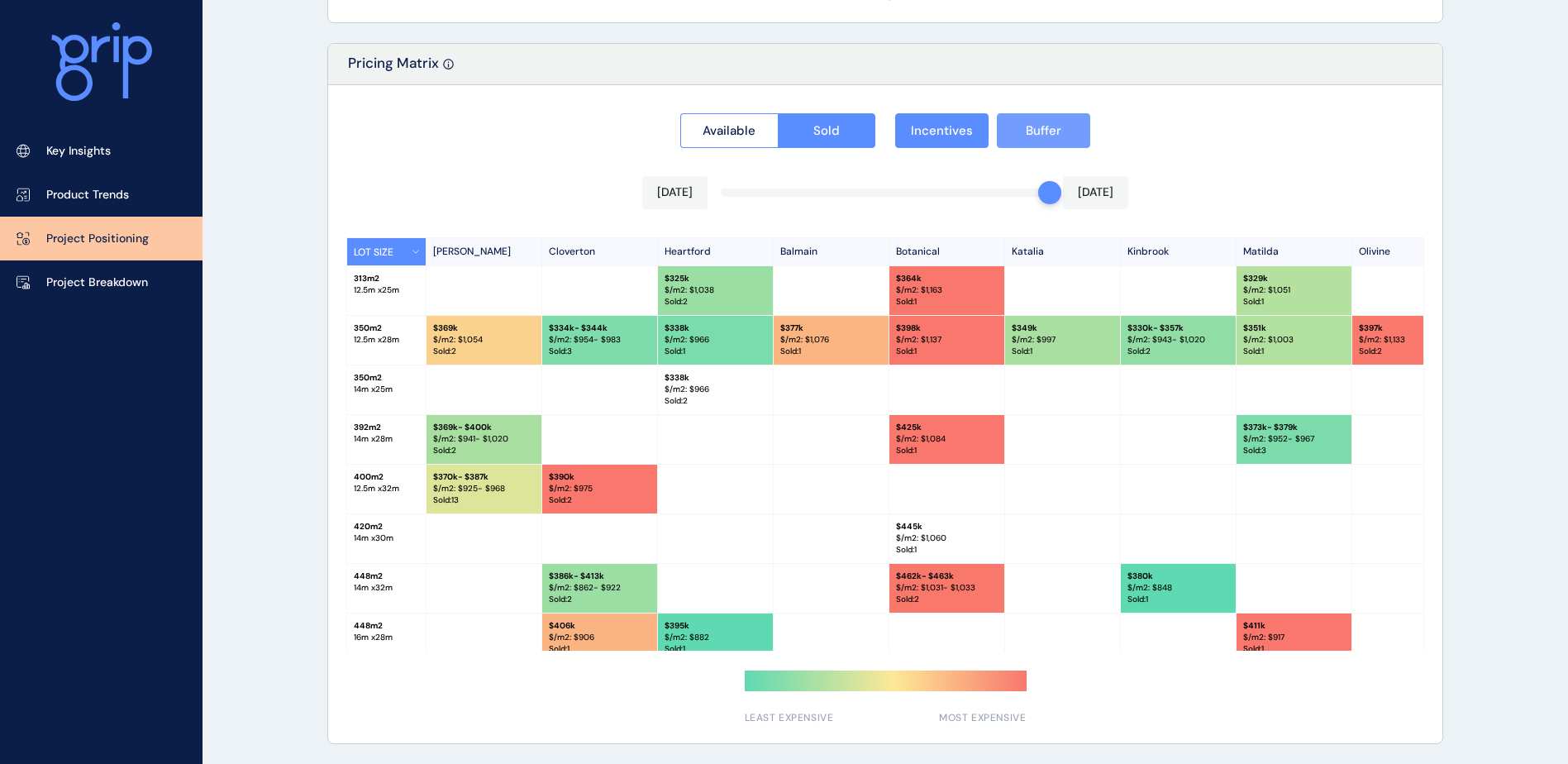
click at [1044, 132] on span "Buffer" at bounding box center [1043, 130] width 35 height 16
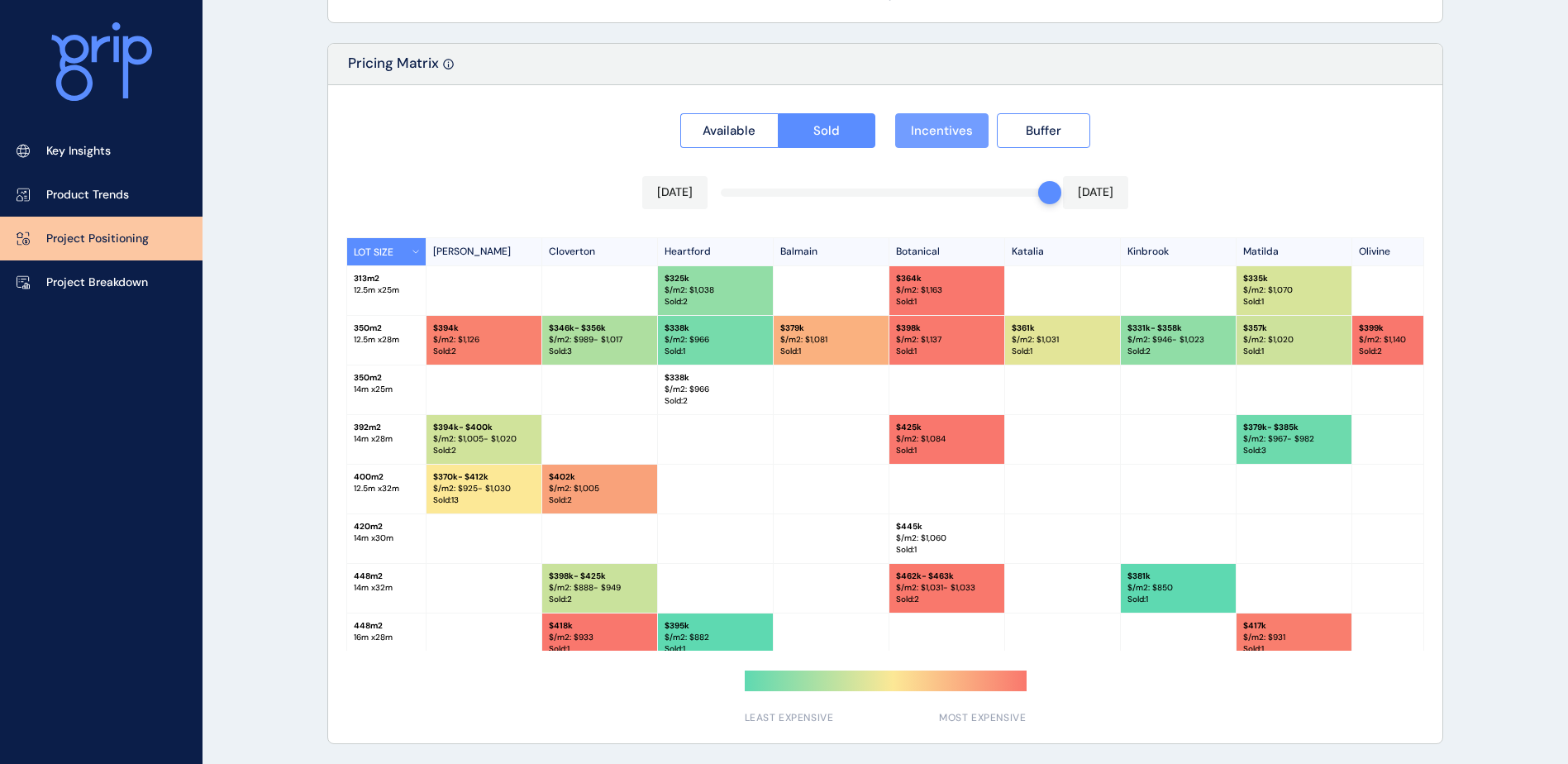
click at [956, 132] on span "Incentives" at bounding box center [942, 130] width 62 height 16
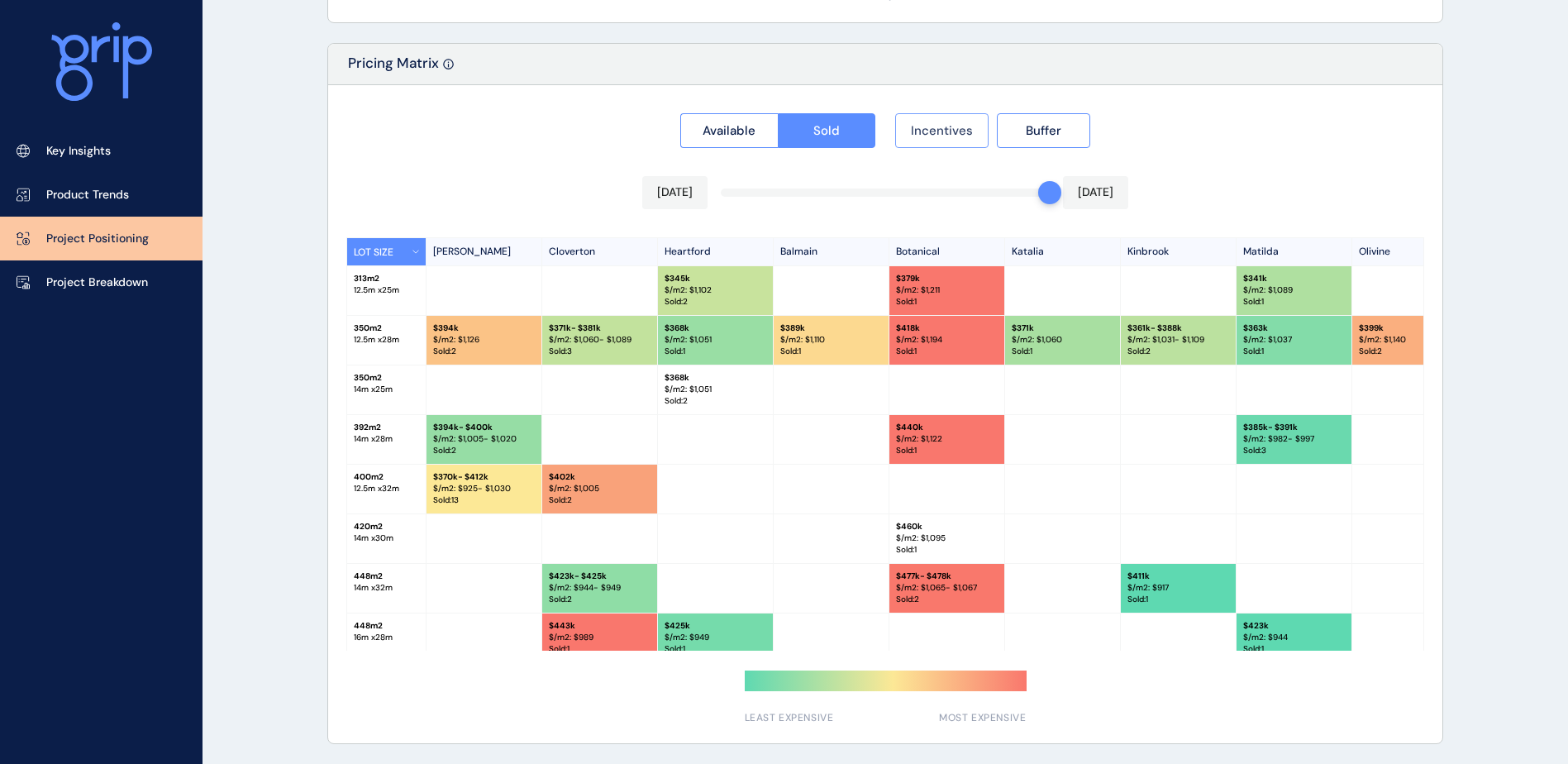
click at [956, 132] on span "Incentives" at bounding box center [942, 130] width 62 height 16
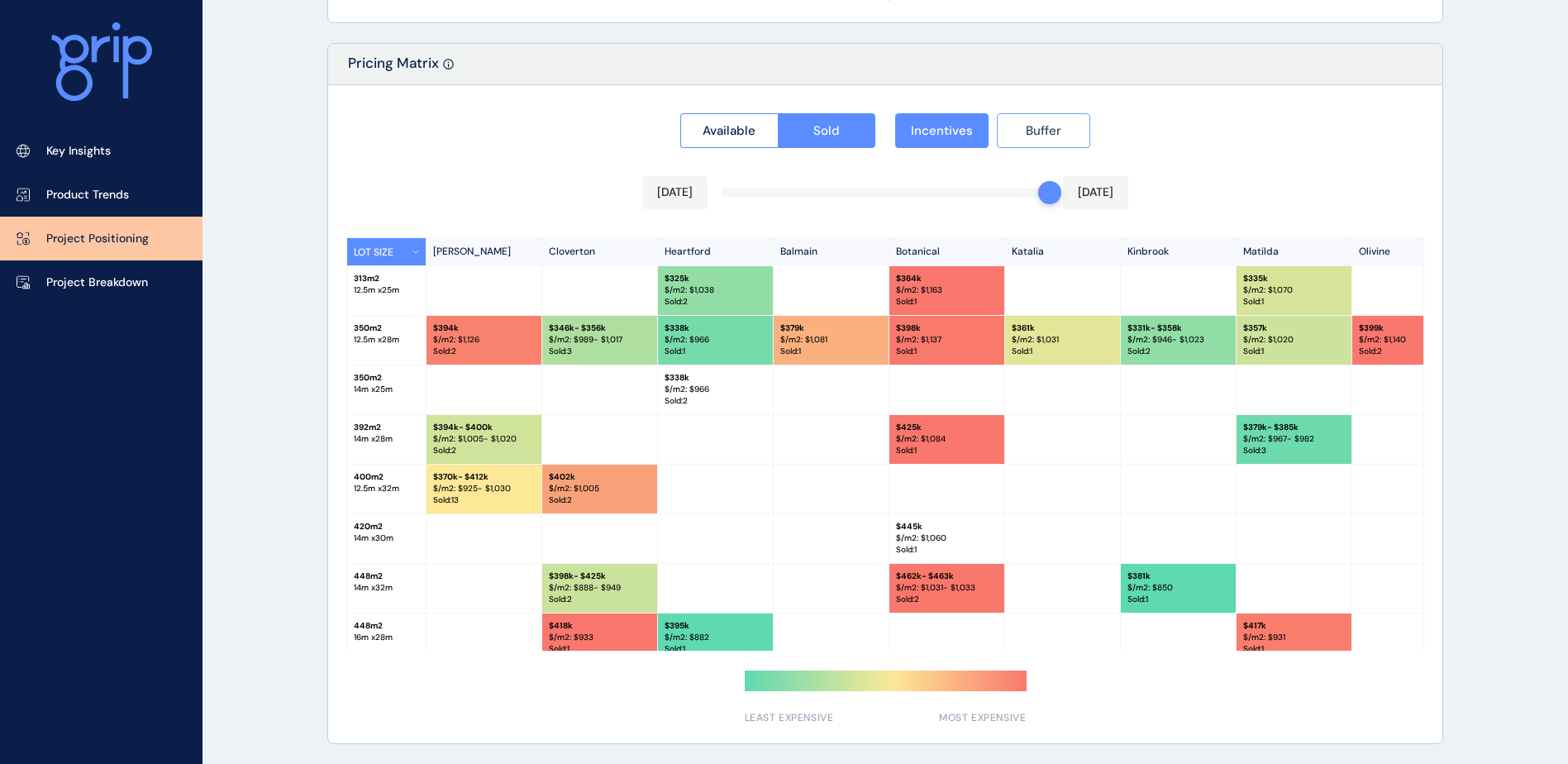
click at [1057, 133] on span "Buffer" at bounding box center [1043, 130] width 35 height 16
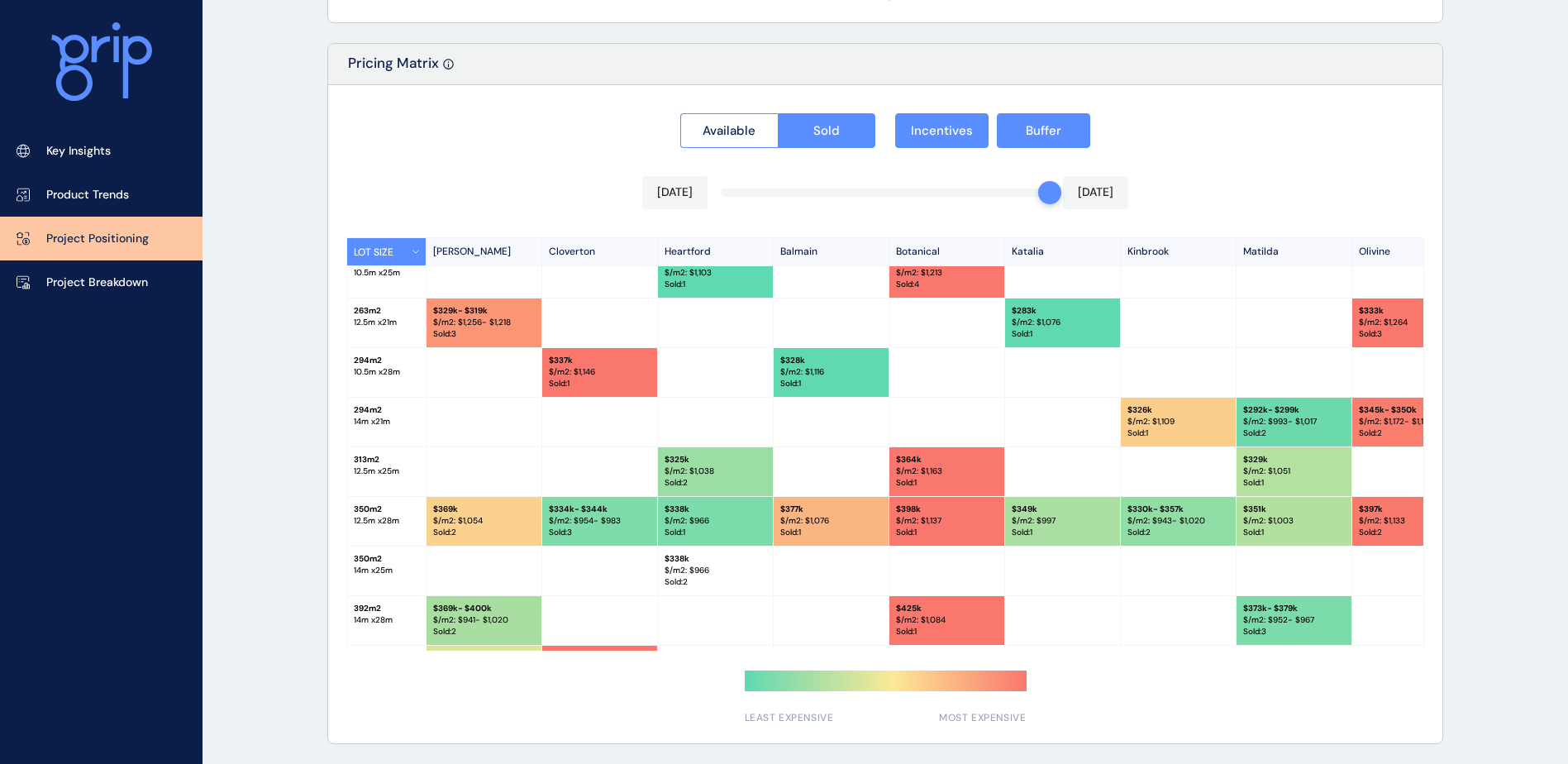
scroll to position [0, 0]
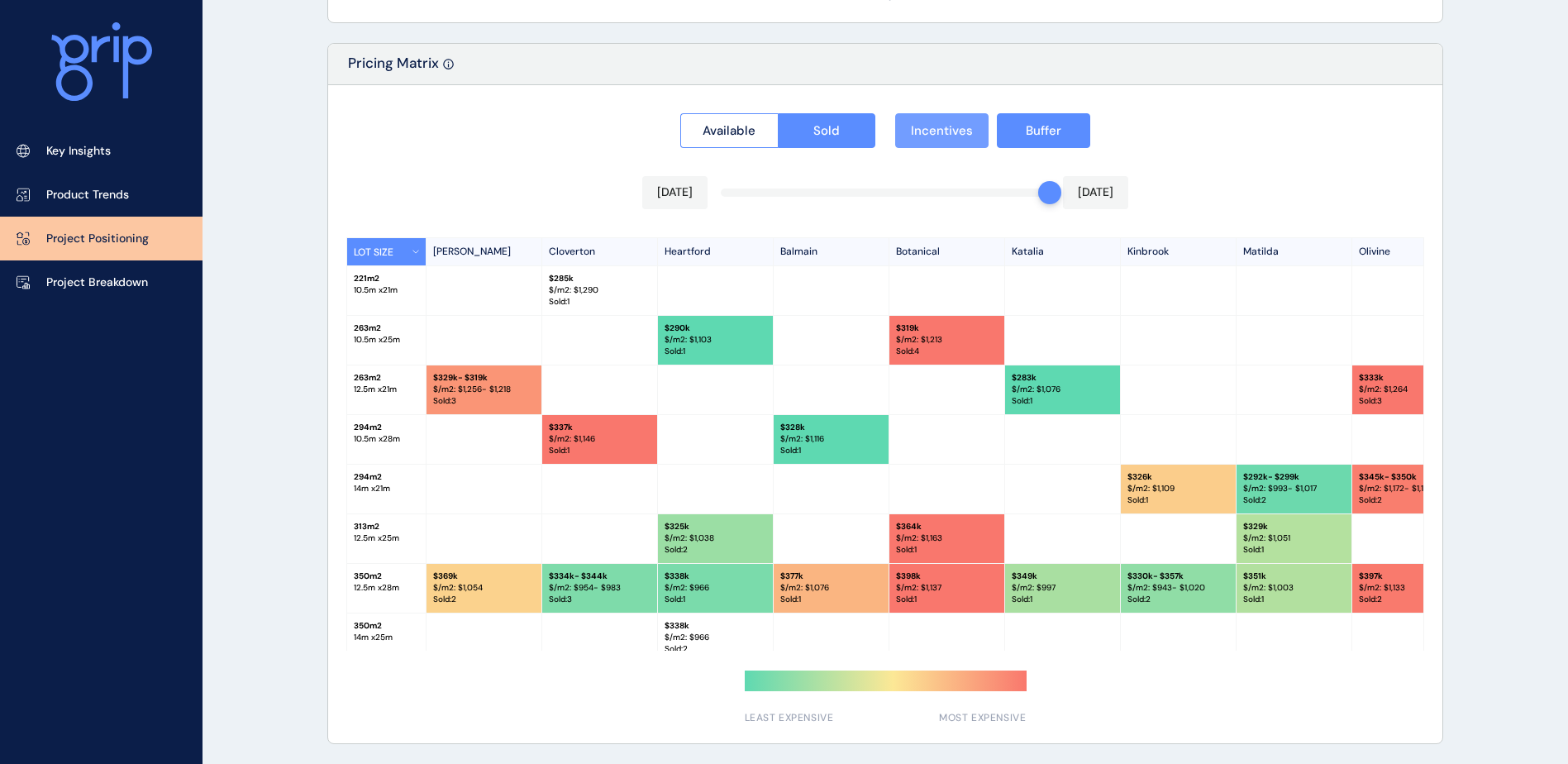
drag, startPoint x: 960, startPoint y: 138, endPoint x: 981, endPoint y: 138, distance: 21.0
click at [961, 138] on span "Incentives" at bounding box center [942, 130] width 62 height 16
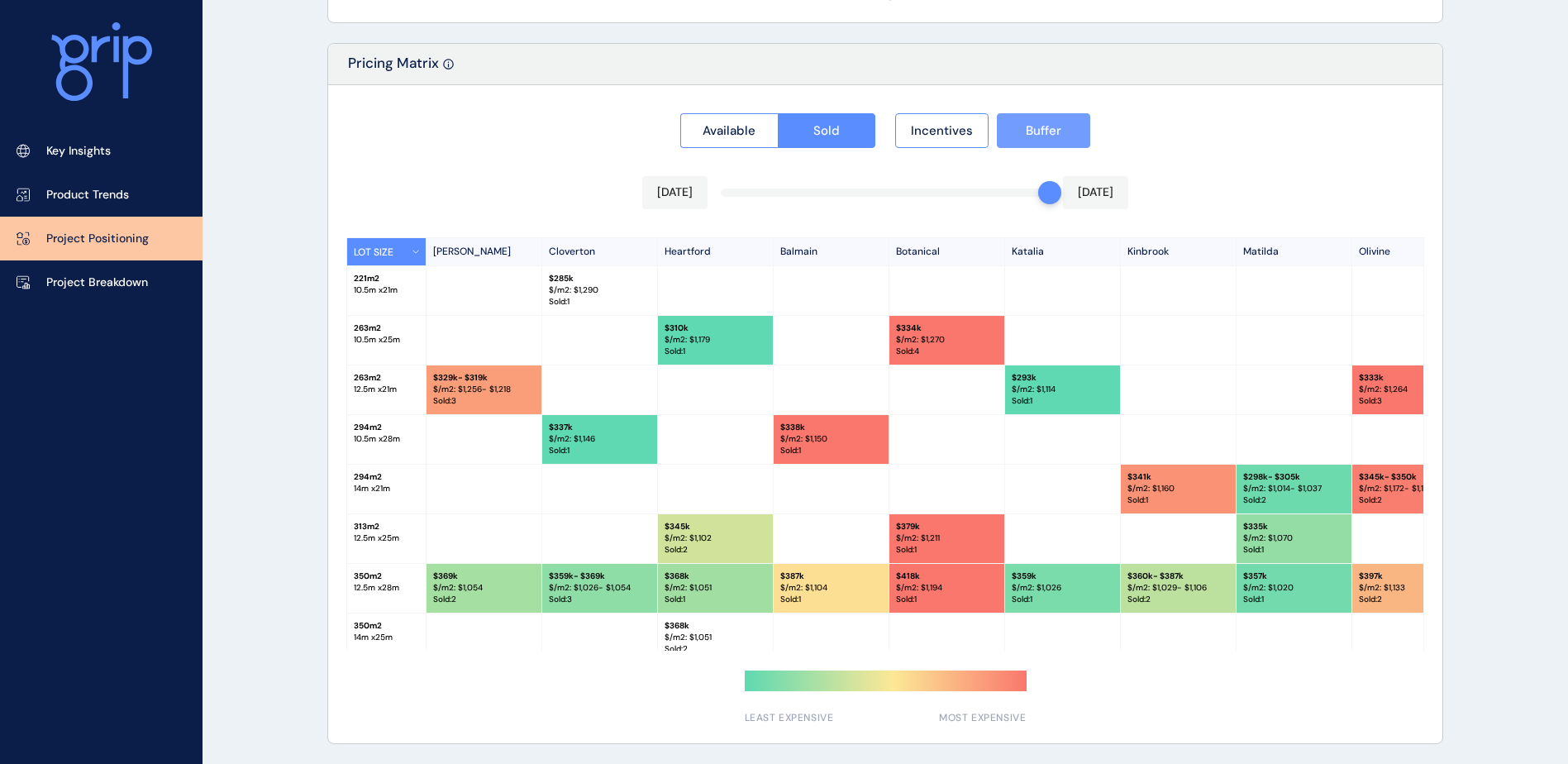
click at [1018, 138] on button "Buffer" at bounding box center [1044, 131] width 93 height 35
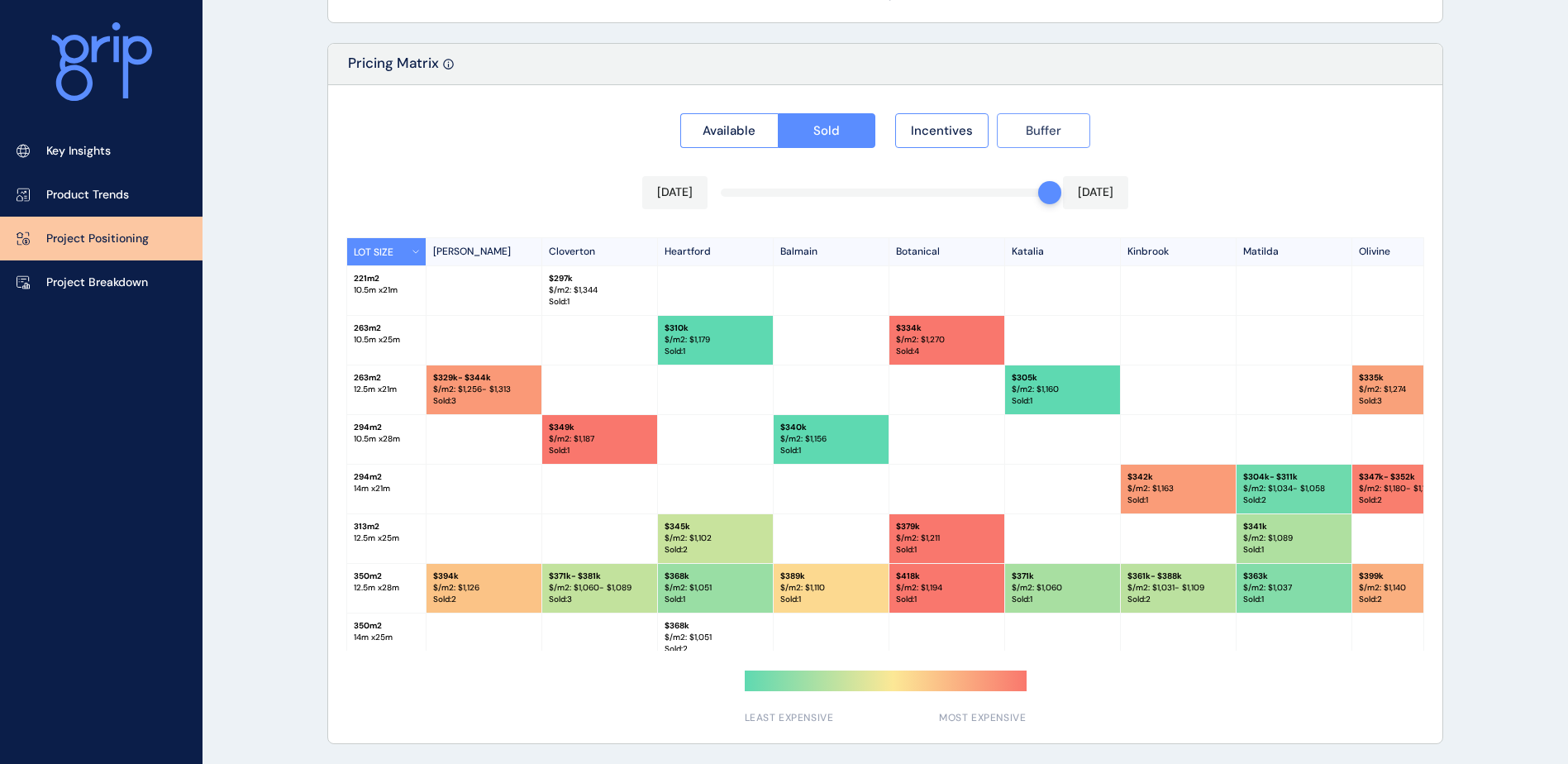
click at [1012, 138] on button "Buffer" at bounding box center [1044, 131] width 93 height 35
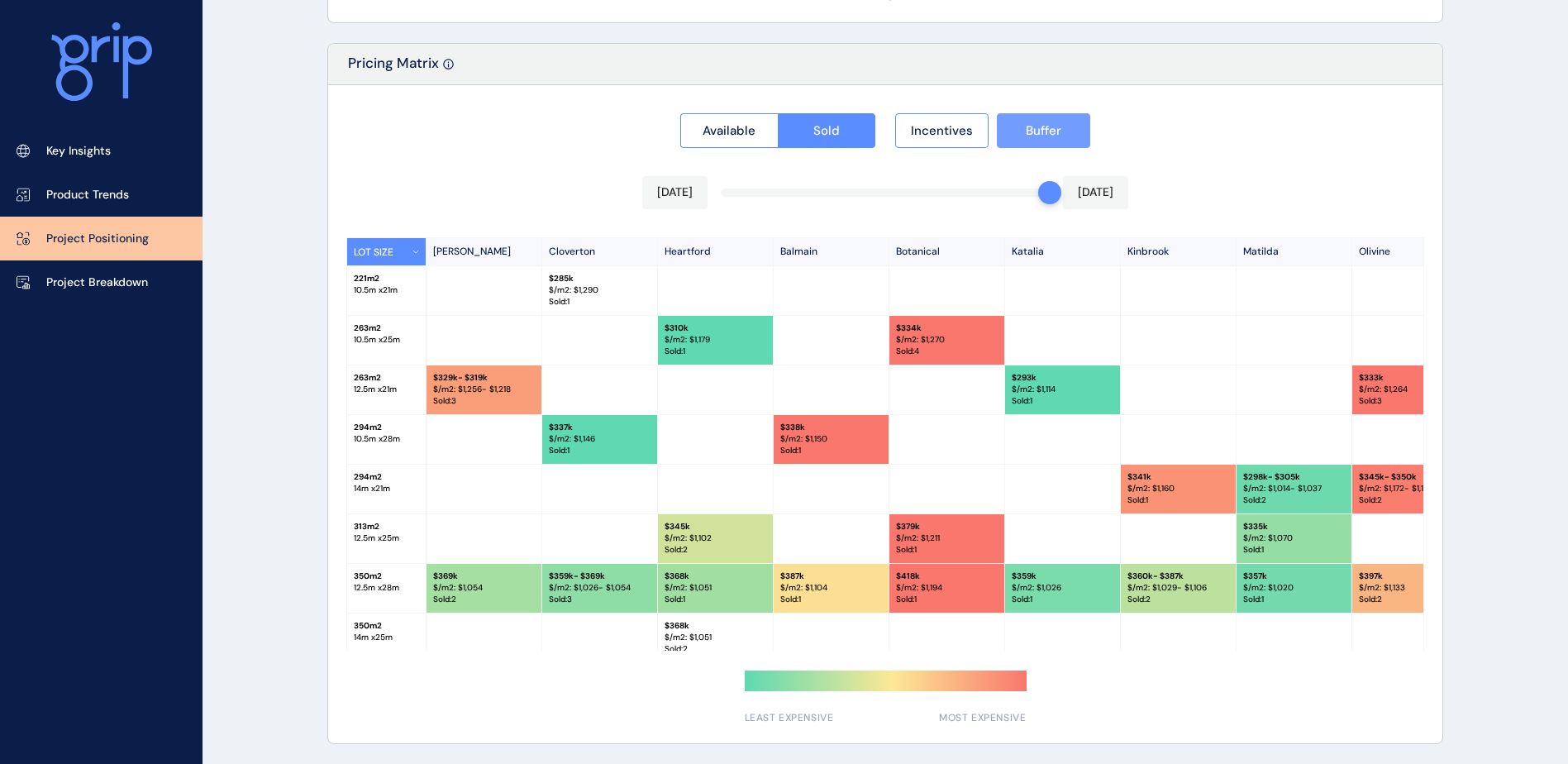
click at [1012, 138] on button "Buffer" at bounding box center [1044, 131] width 93 height 35
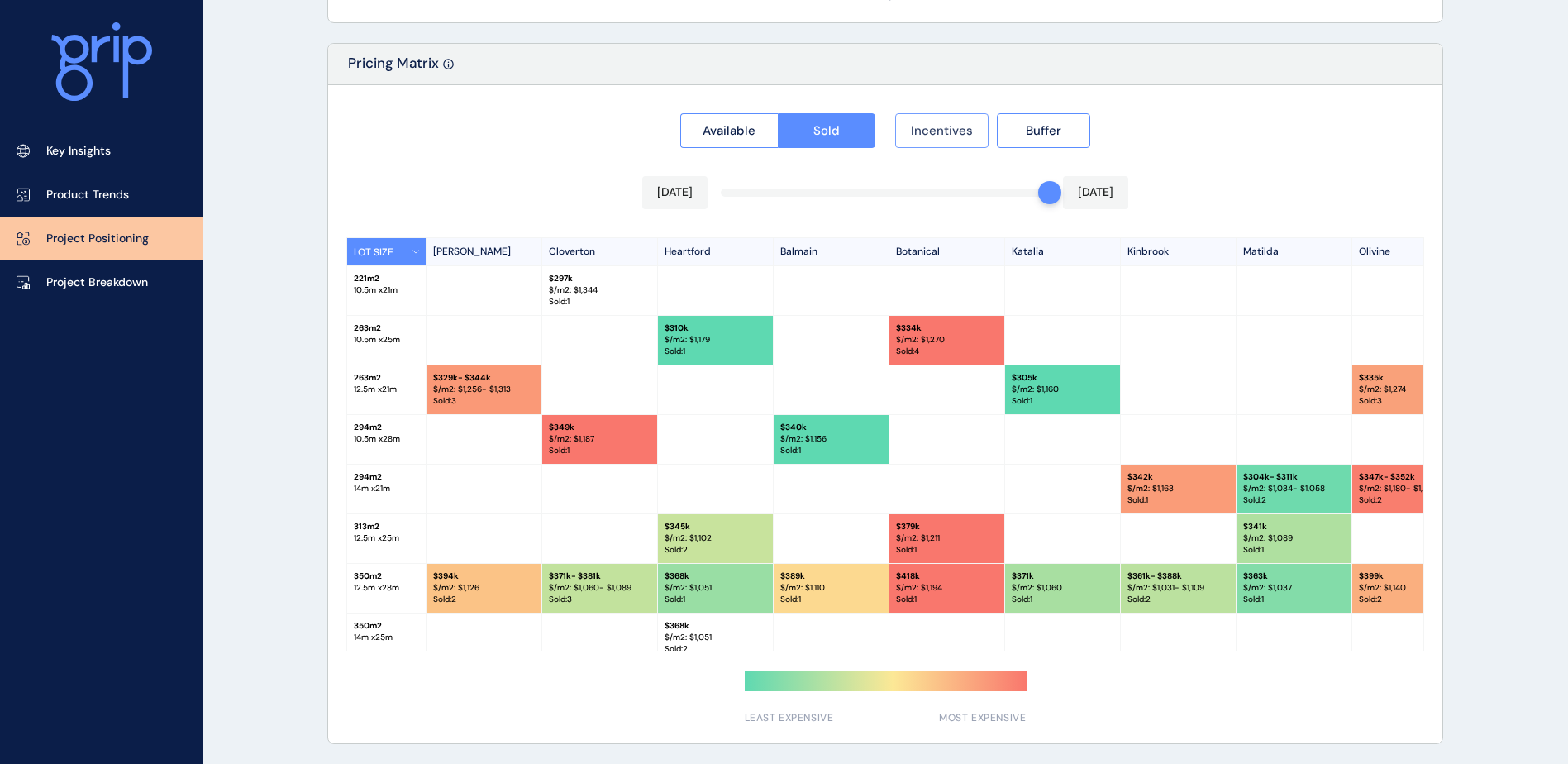
click at [968, 138] on span "Incentives" at bounding box center [942, 130] width 62 height 16
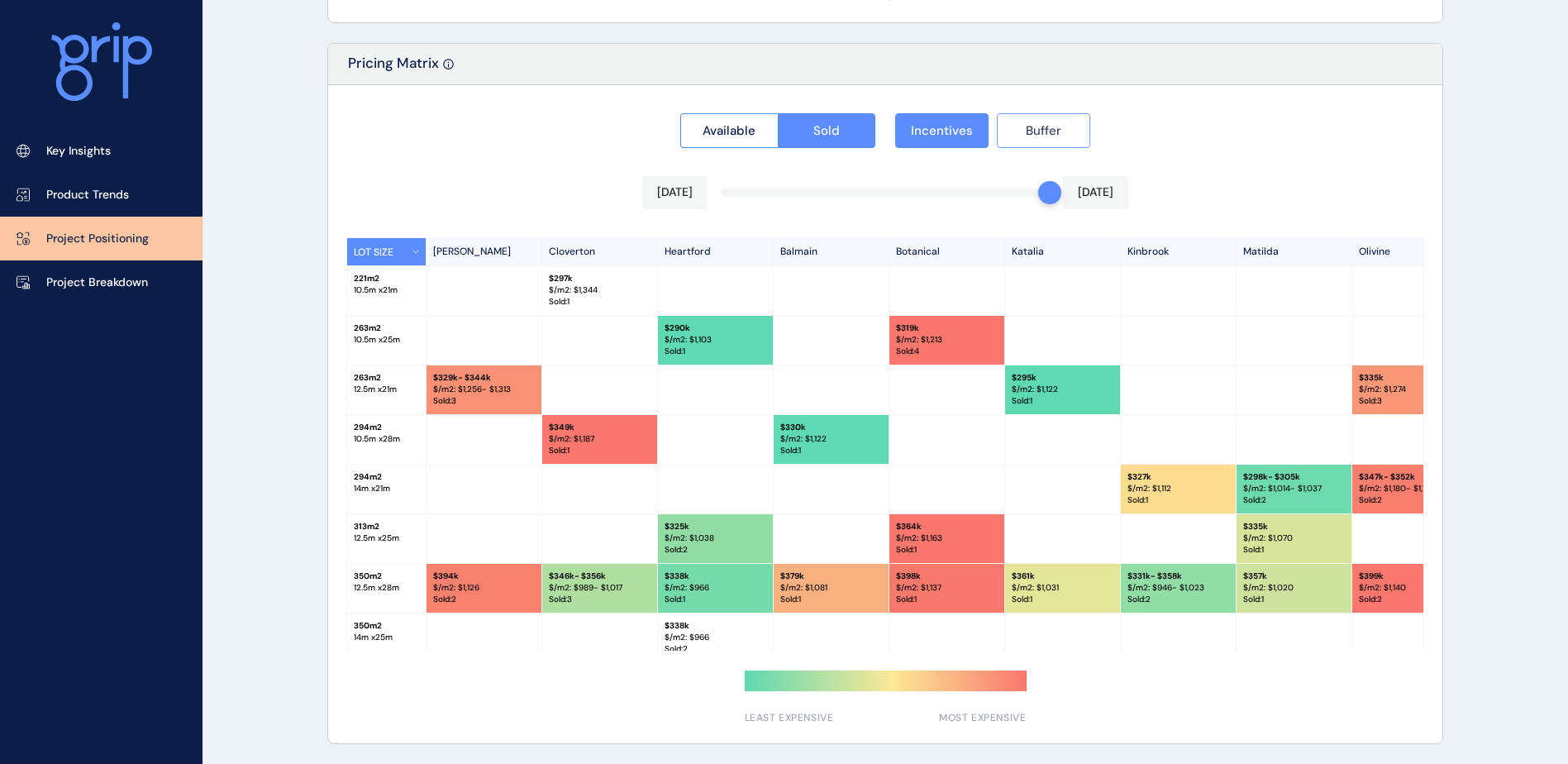
click at [1031, 140] on button "Buffer" at bounding box center [1044, 131] width 93 height 35
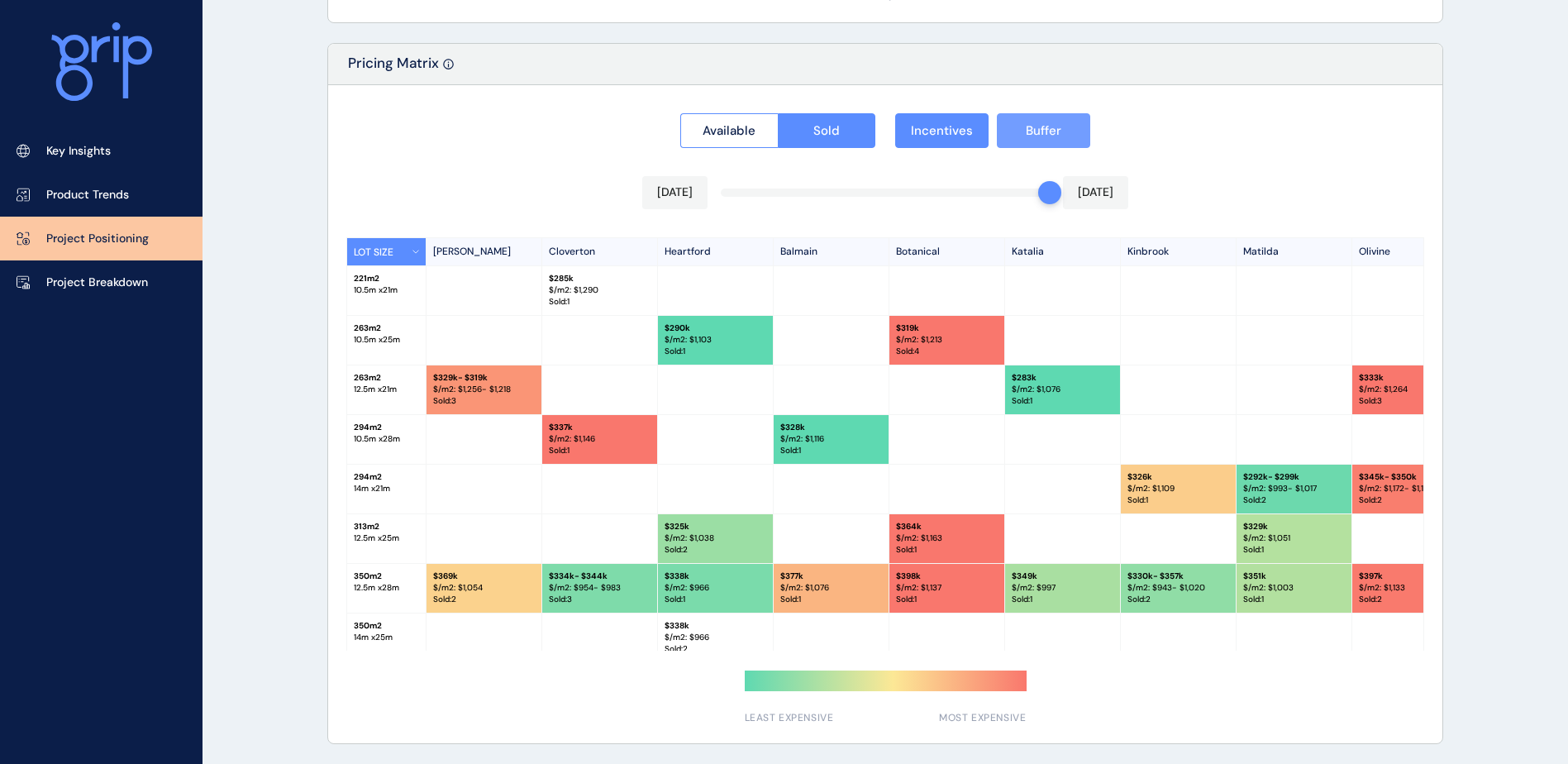
click at [1031, 140] on button "Buffer" at bounding box center [1044, 131] width 93 height 35
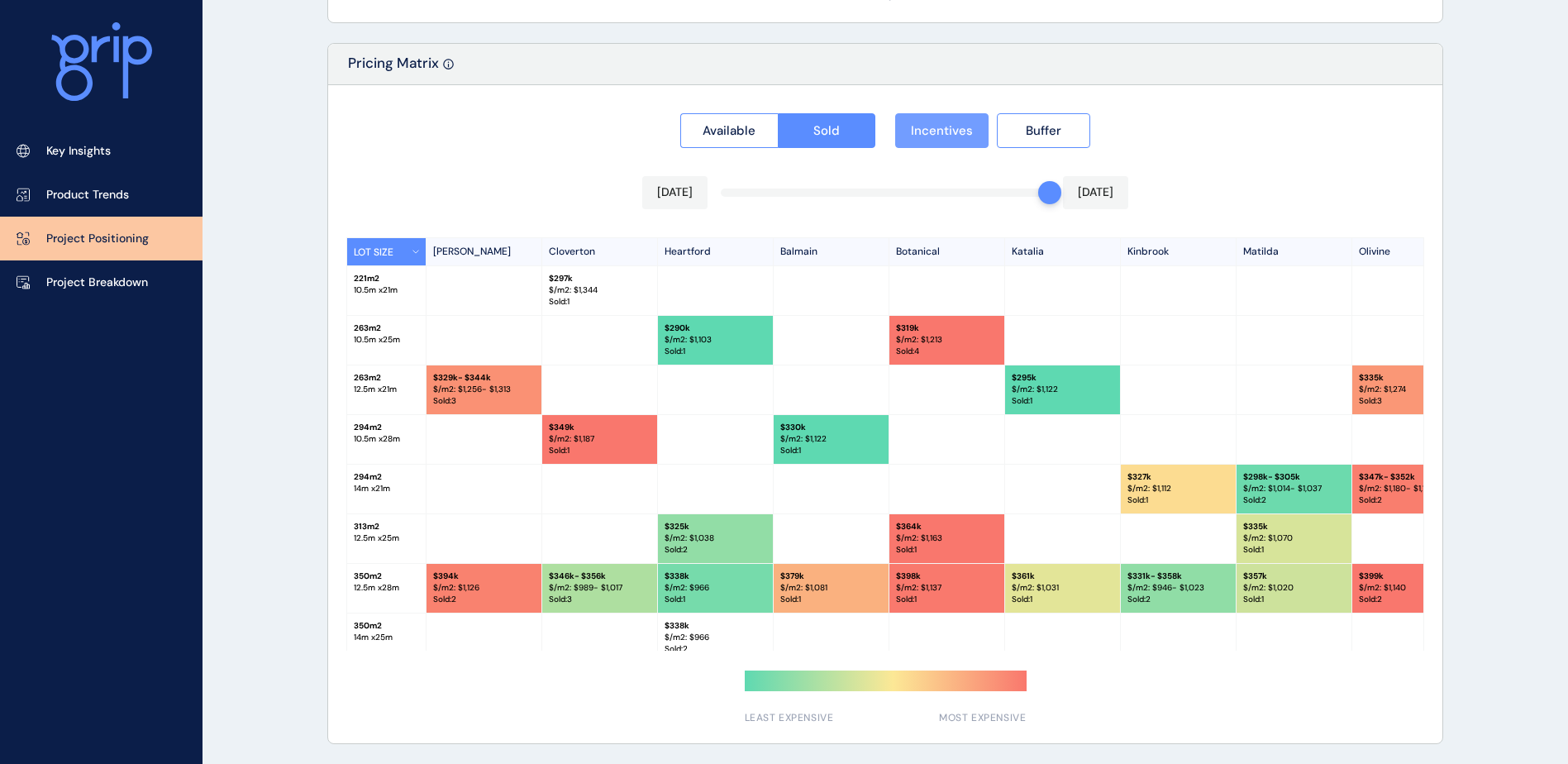
click at [967, 138] on span "Incentives" at bounding box center [942, 130] width 62 height 16
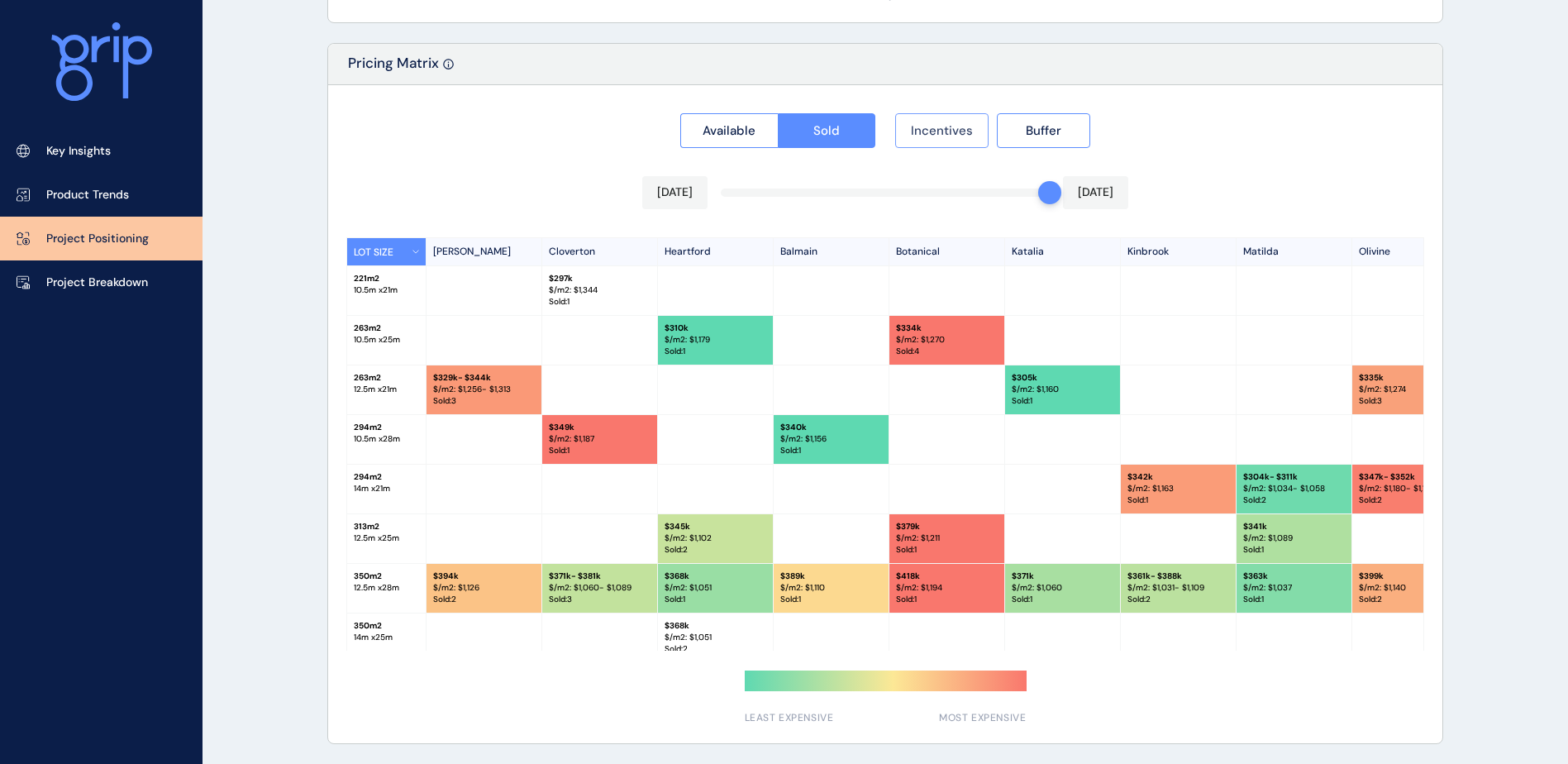
click at [967, 138] on span "Incentives" at bounding box center [942, 130] width 62 height 16
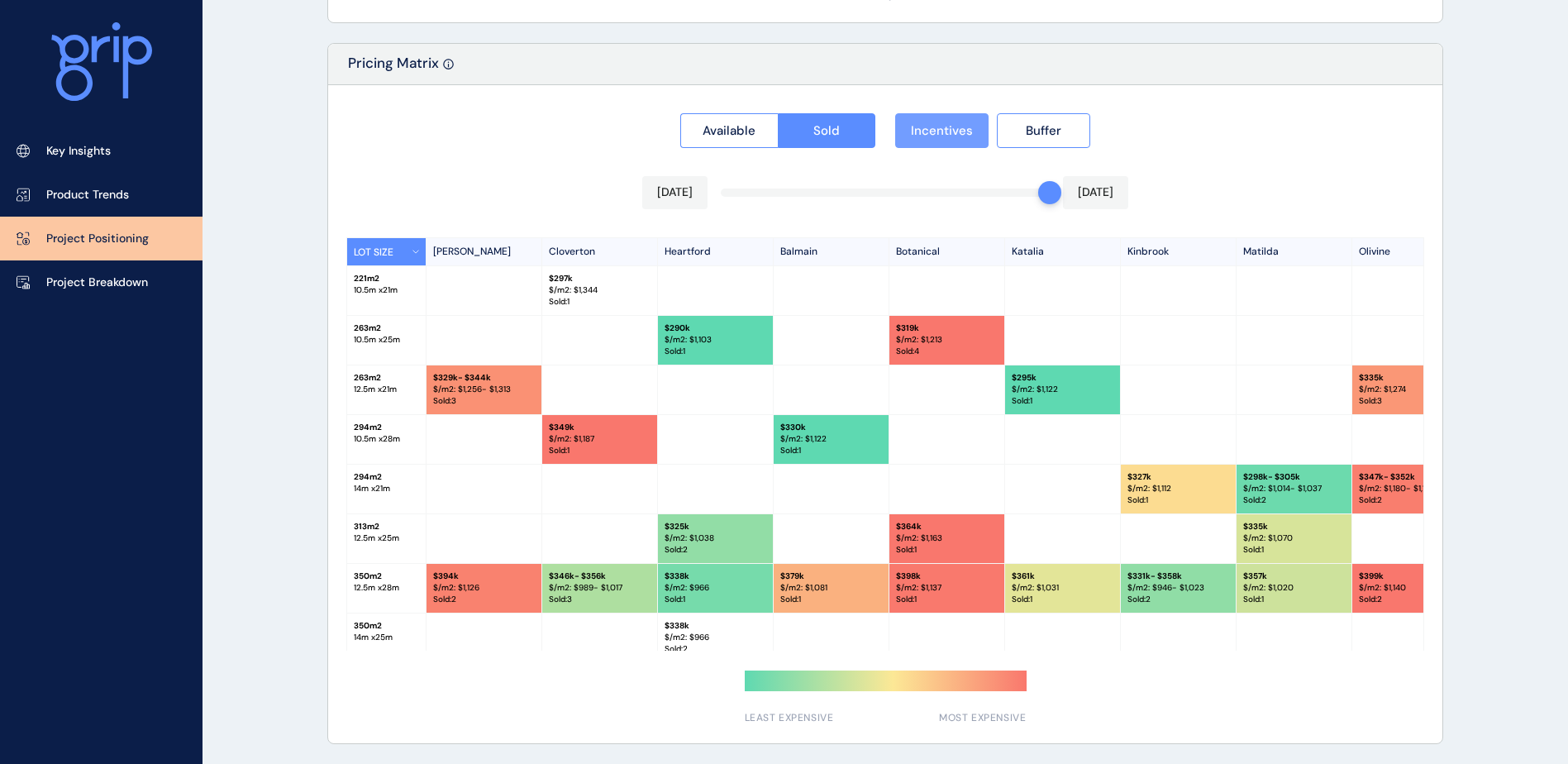
click at [967, 138] on span "Incentives" at bounding box center [942, 130] width 62 height 16
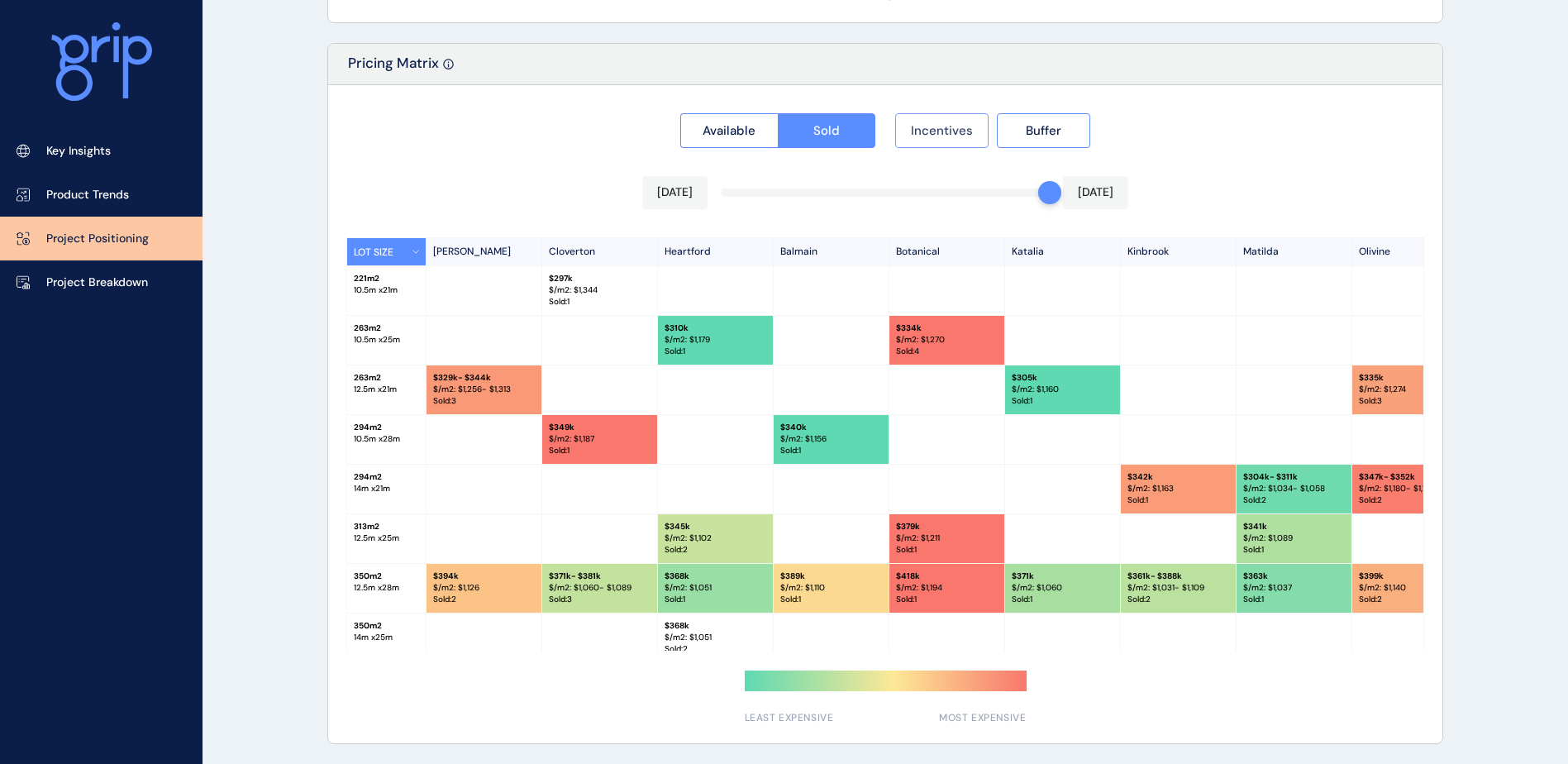
click at [967, 138] on span "Incentives" at bounding box center [942, 130] width 62 height 16
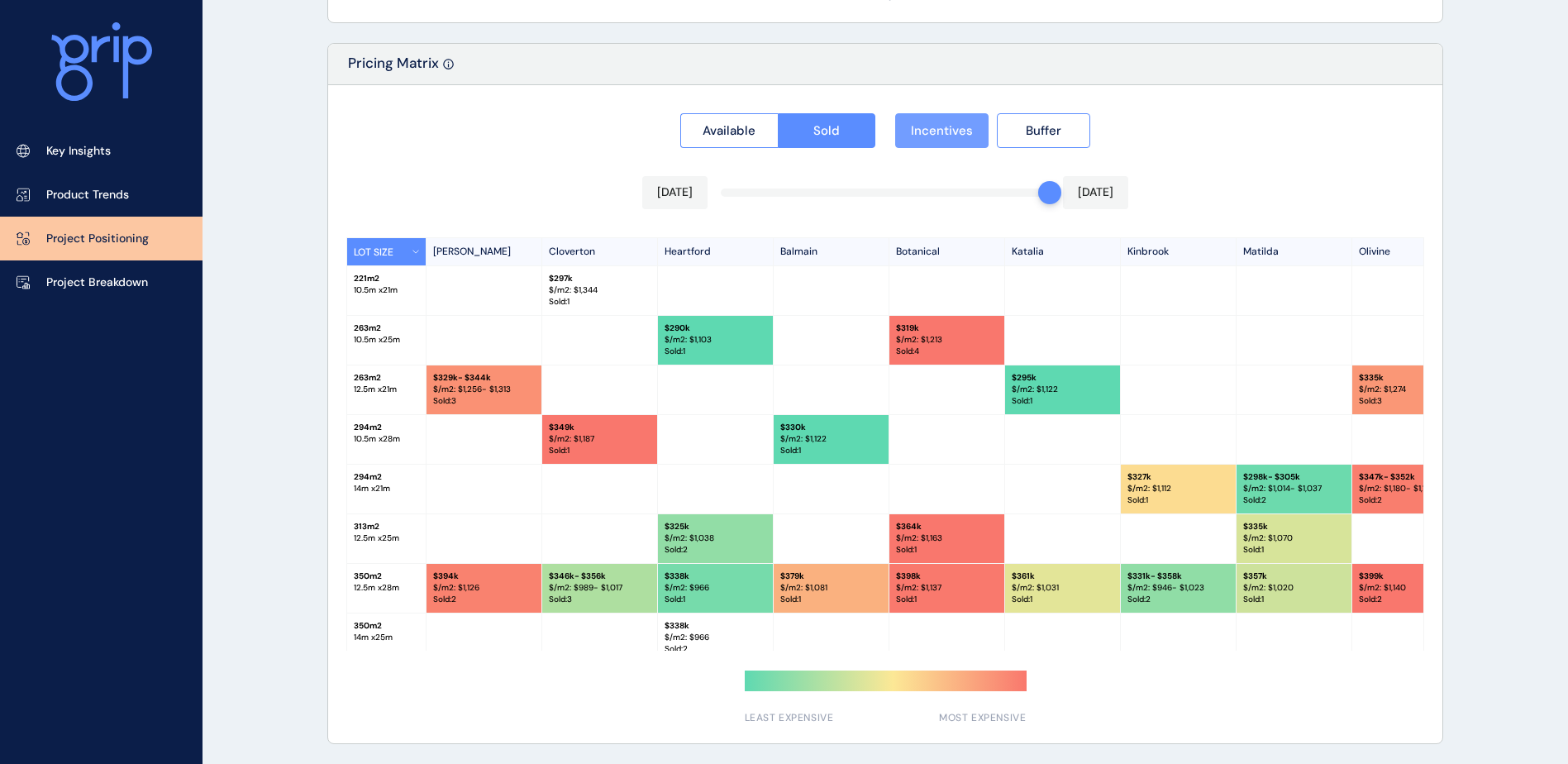
click at [967, 138] on span "Incentives" at bounding box center [942, 130] width 62 height 16
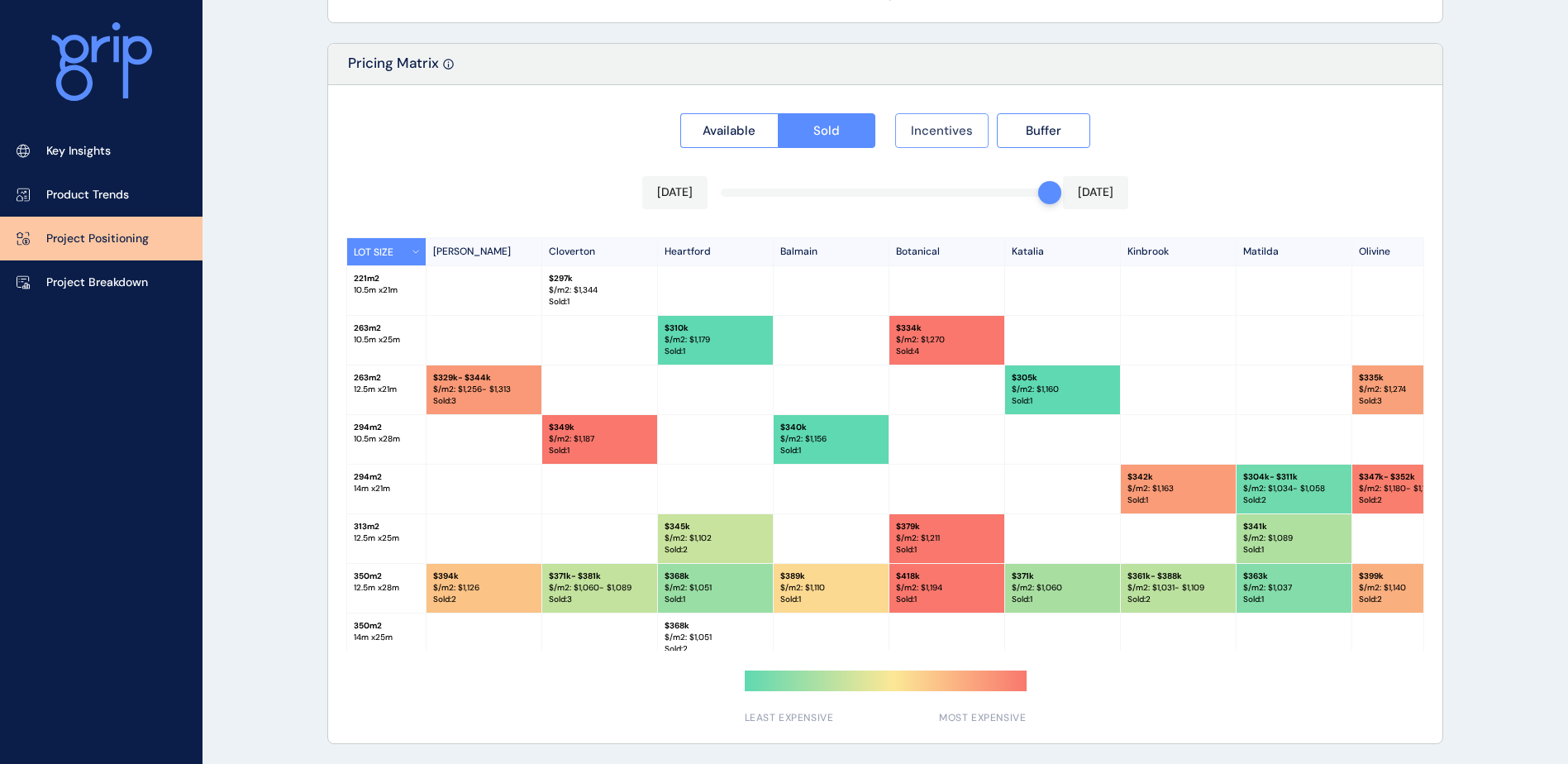
click at [954, 137] on span "Incentives" at bounding box center [942, 130] width 62 height 16
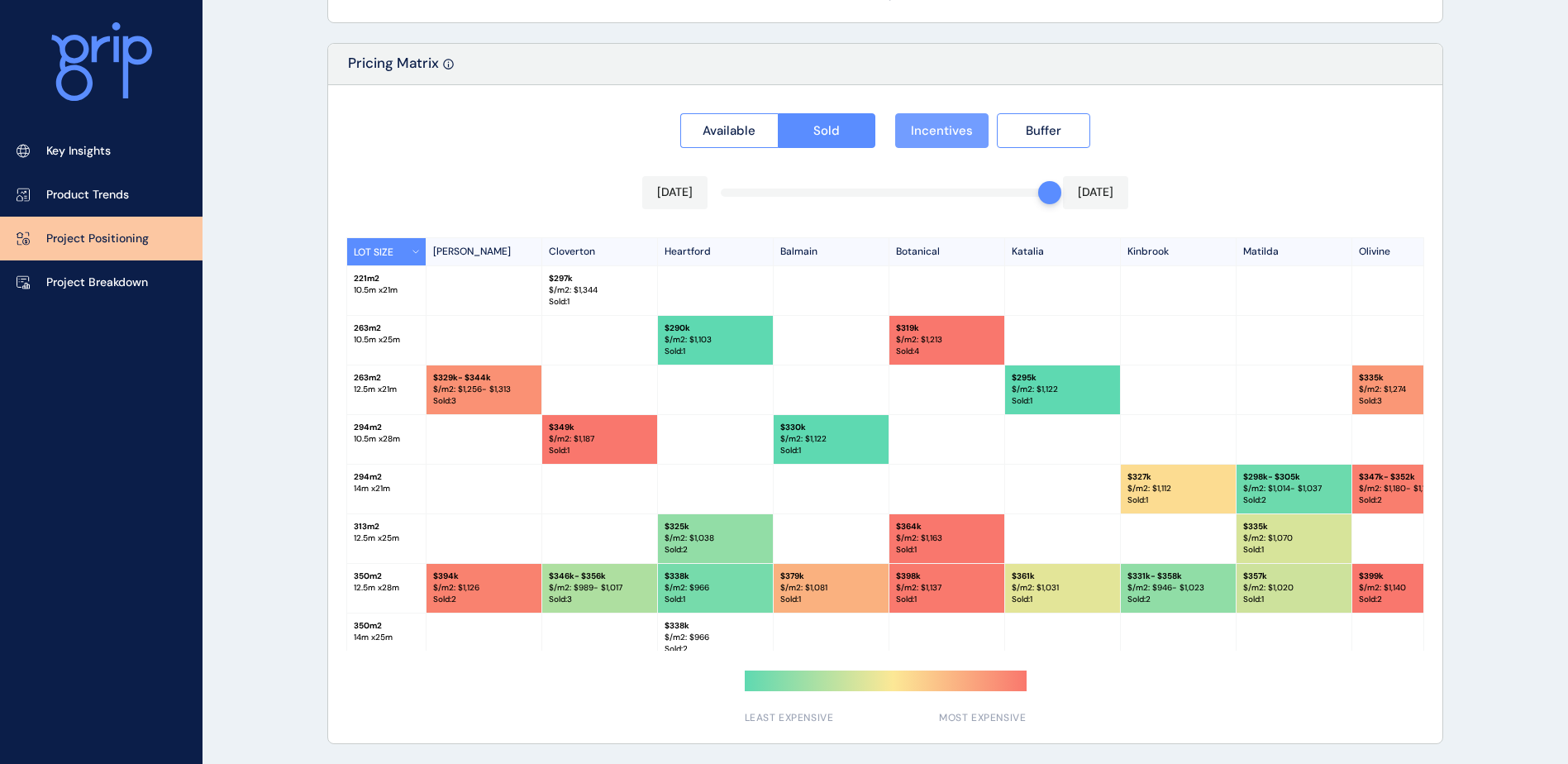
click at [954, 137] on span "Incentives" at bounding box center [942, 130] width 62 height 16
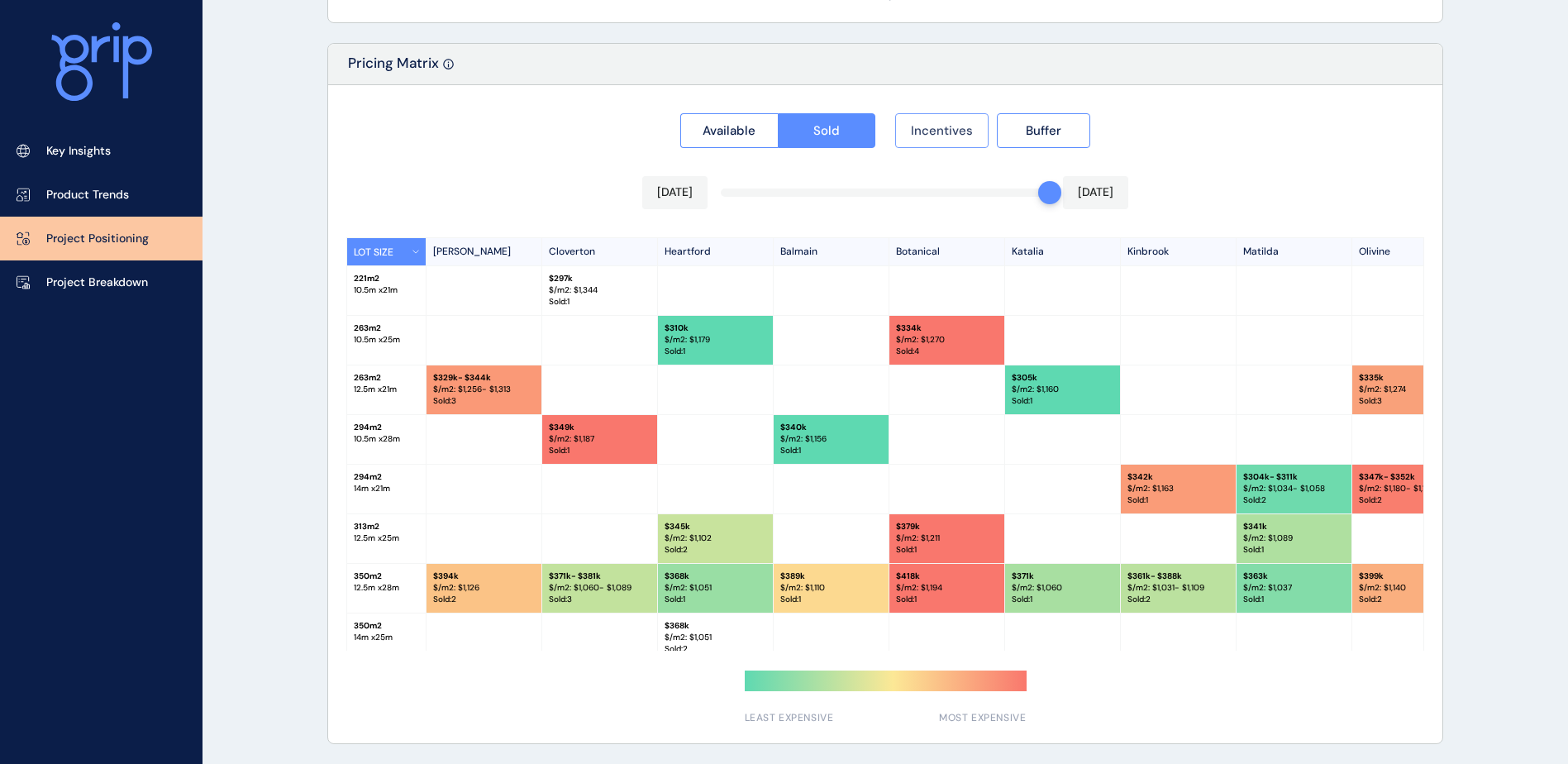
click at [954, 137] on span "Incentives" at bounding box center [942, 130] width 62 height 16
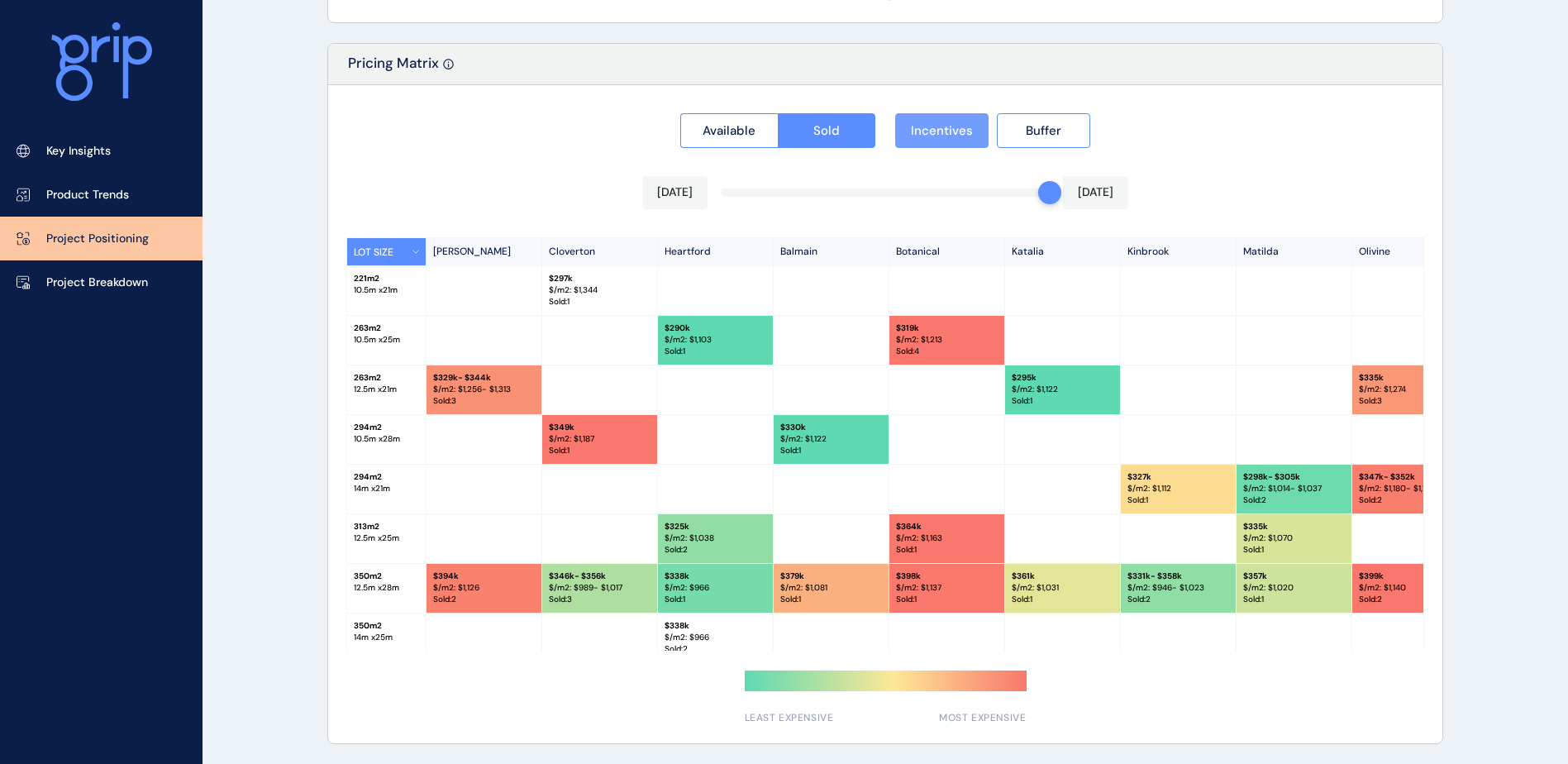
click at [954, 137] on span "Incentives" at bounding box center [942, 130] width 62 height 16
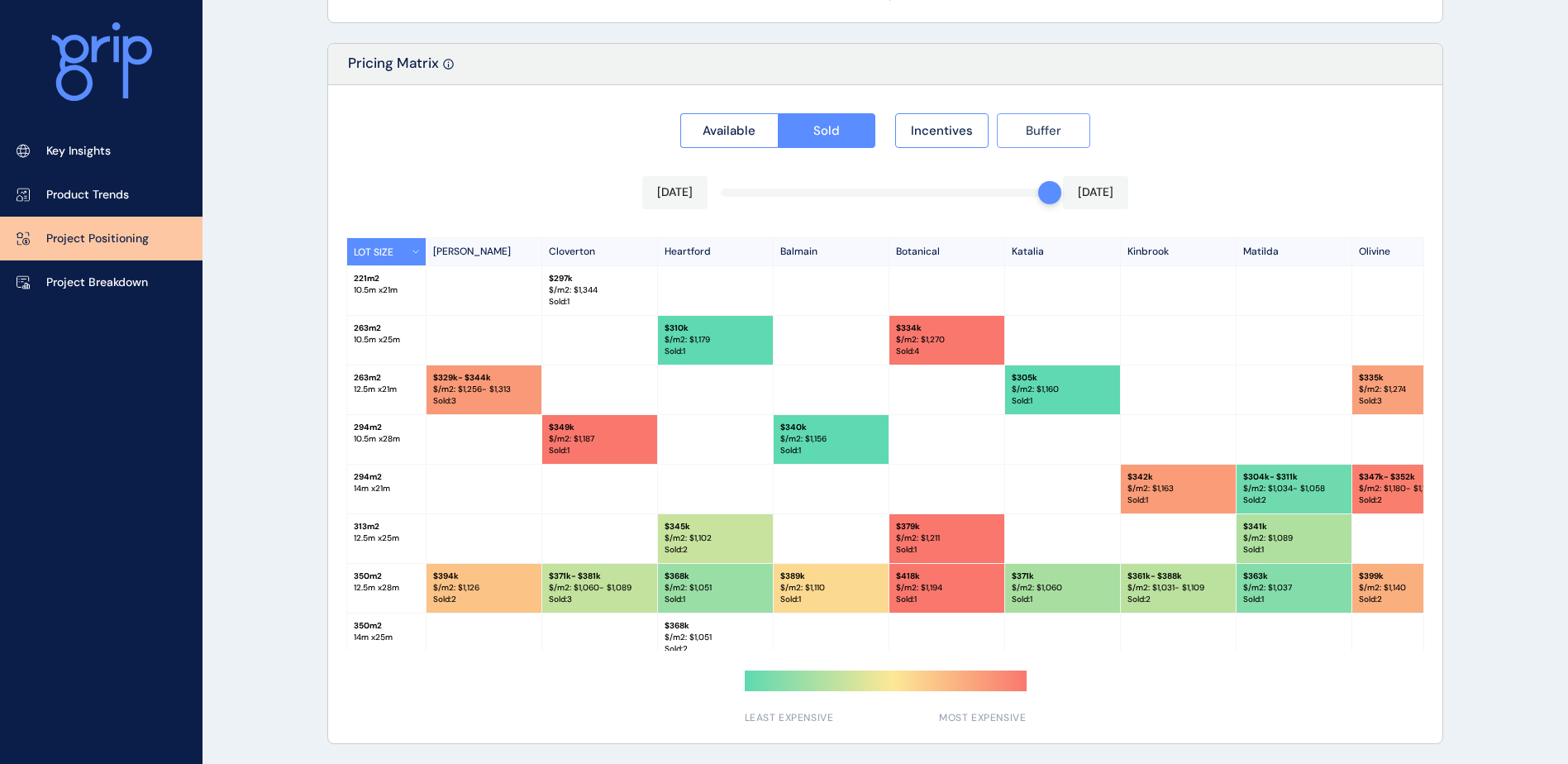
click at [1025, 137] on button "Buffer" at bounding box center [1044, 131] width 93 height 35
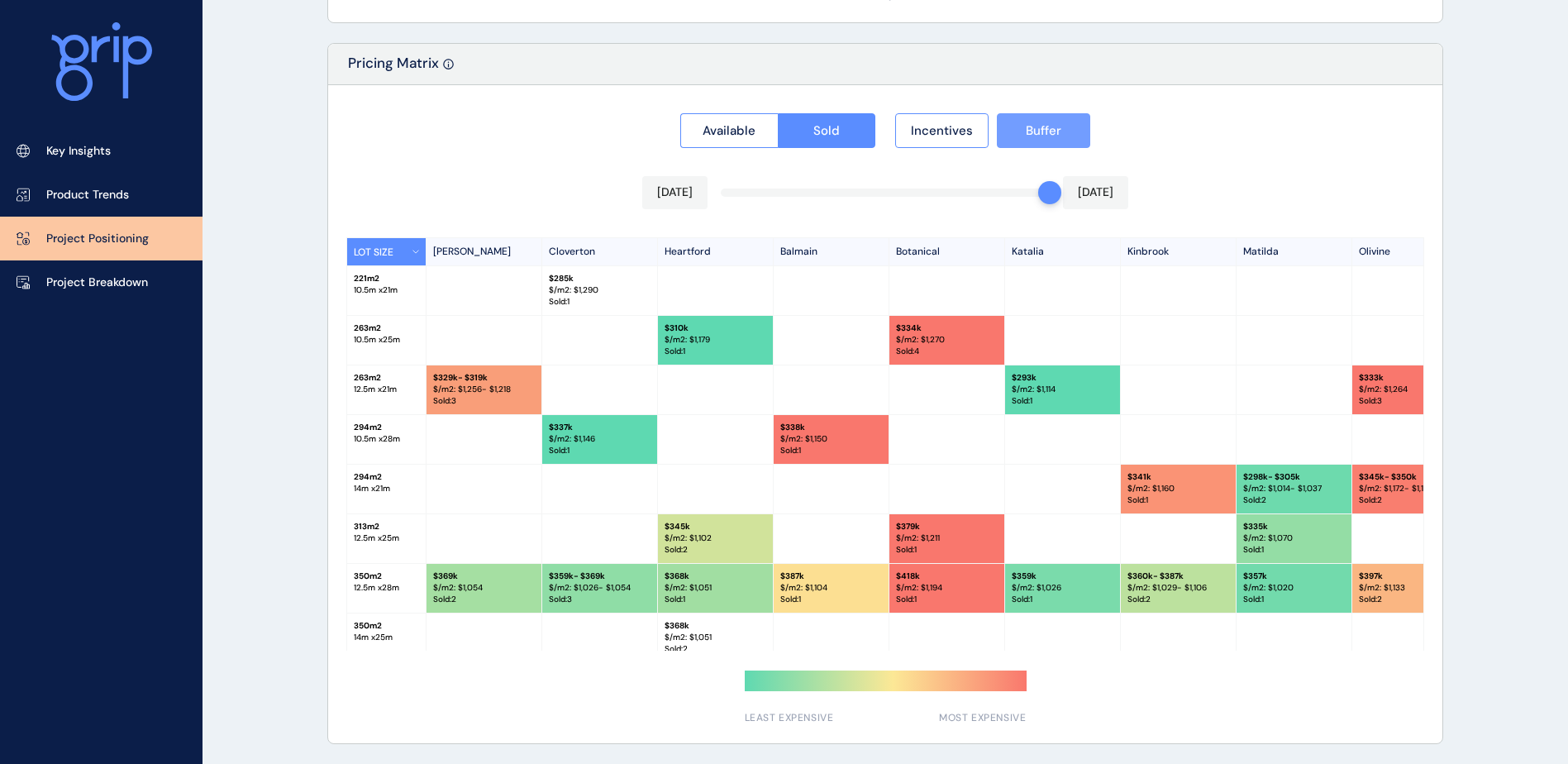
click at [1025, 137] on span "Buffer" at bounding box center [1043, 130] width 35 height 16
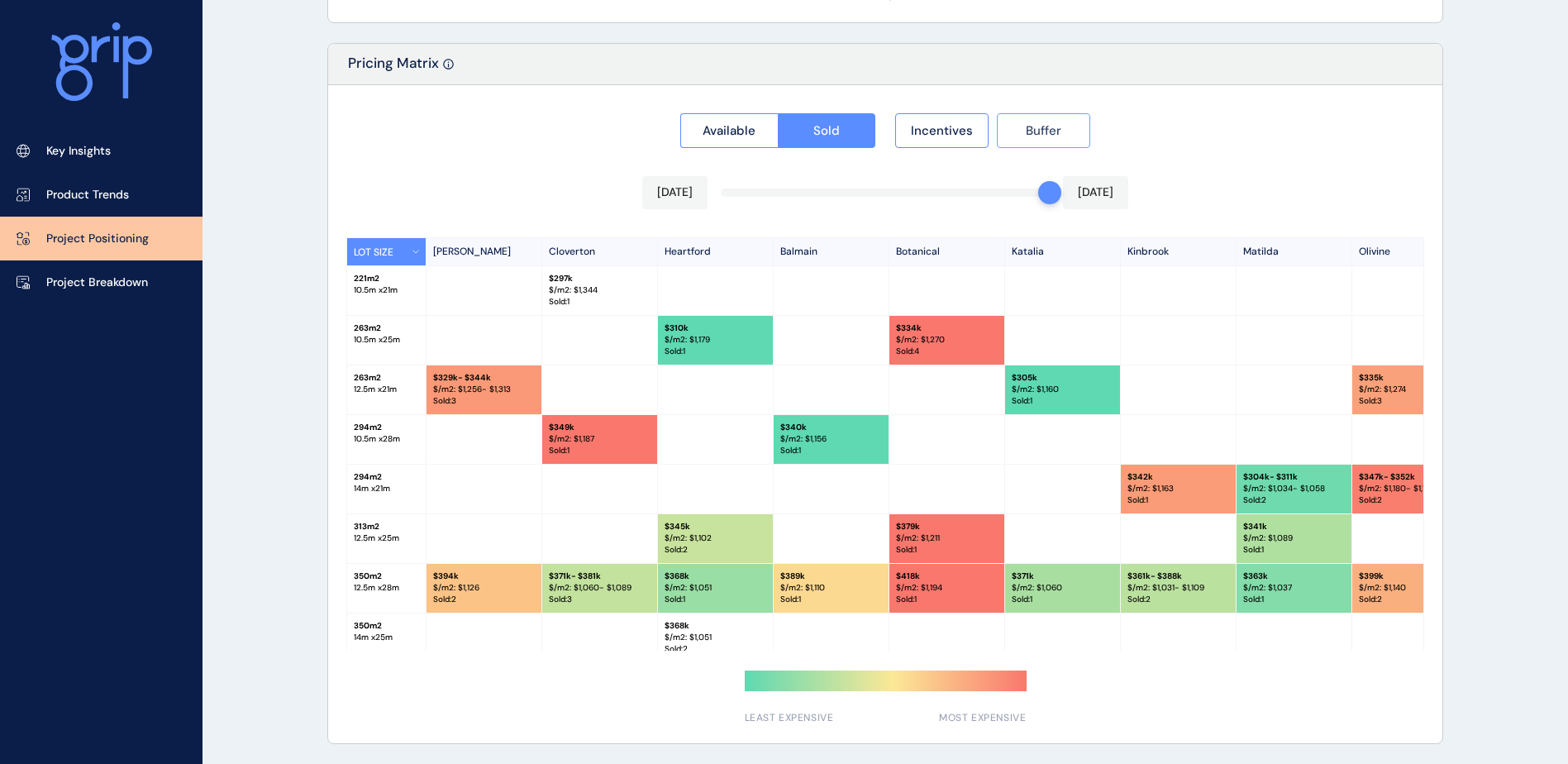
click at [1025, 137] on span "Buffer" at bounding box center [1043, 130] width 35 height 16
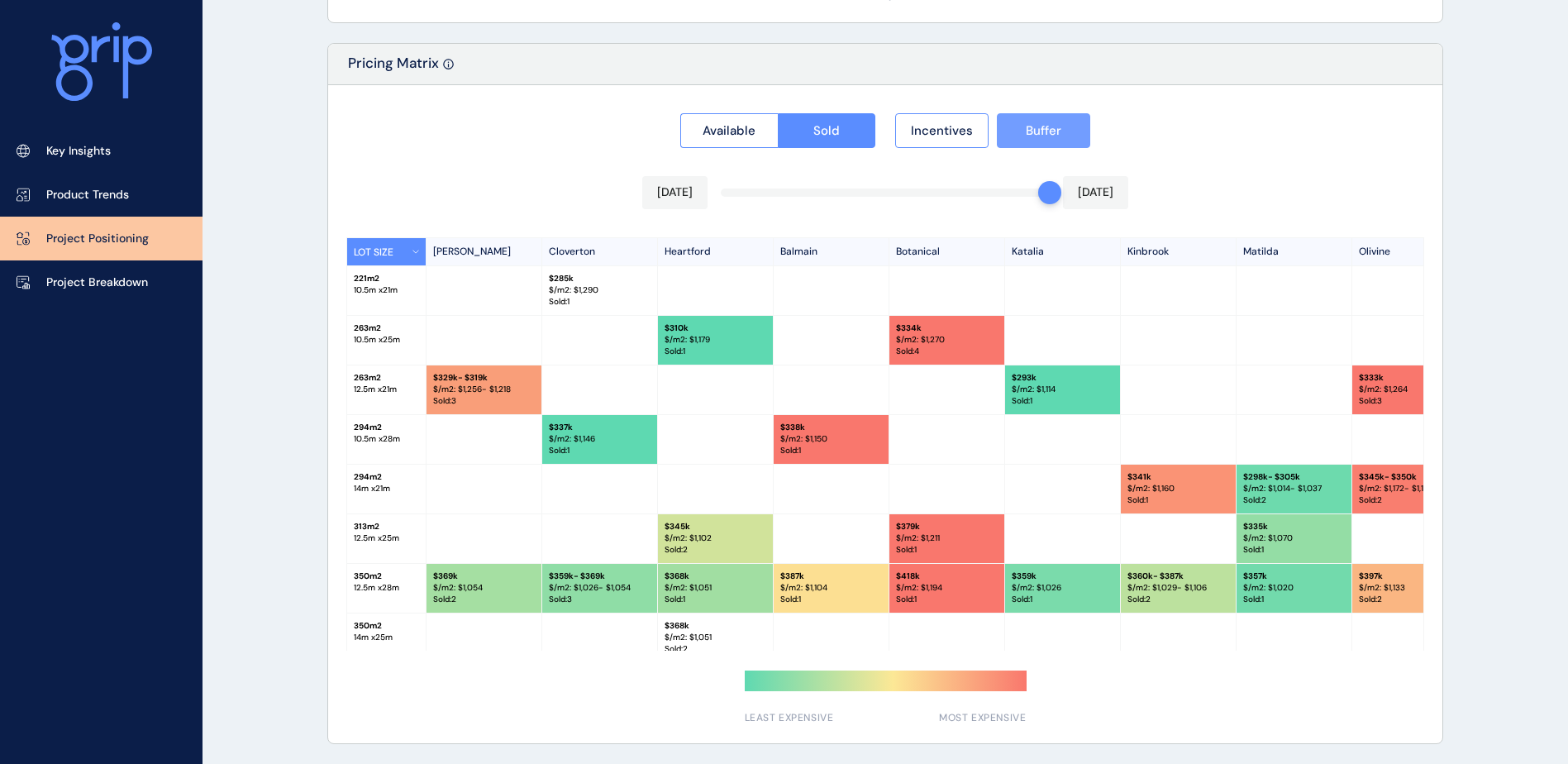
click at [1025, 137] on span "Buffer" at bounding box center [1043, 130] width 35 height 16
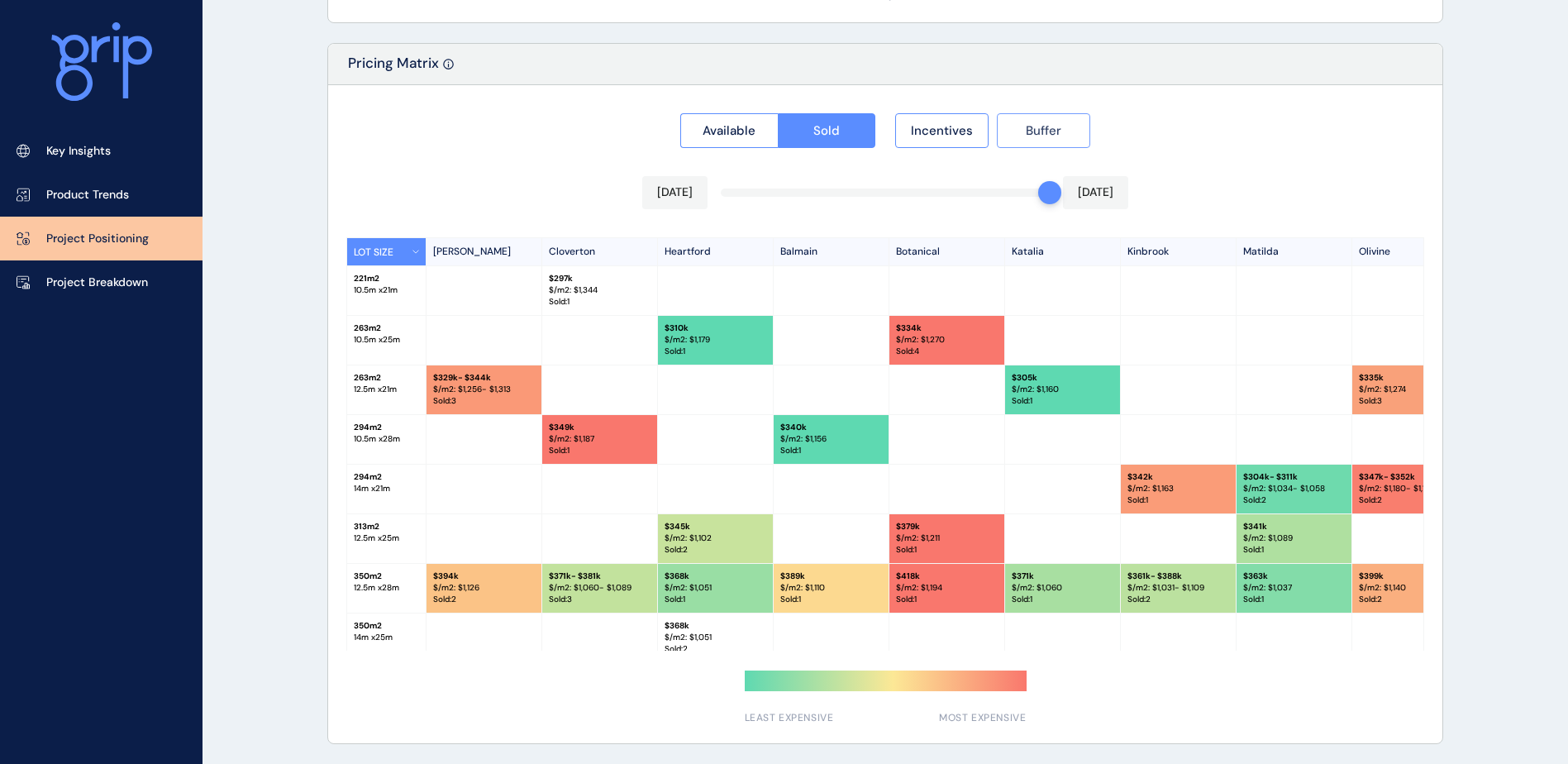
click at [1025, 137] on span "Buffer" at bounding box center [1043, 130] width 35 height 16
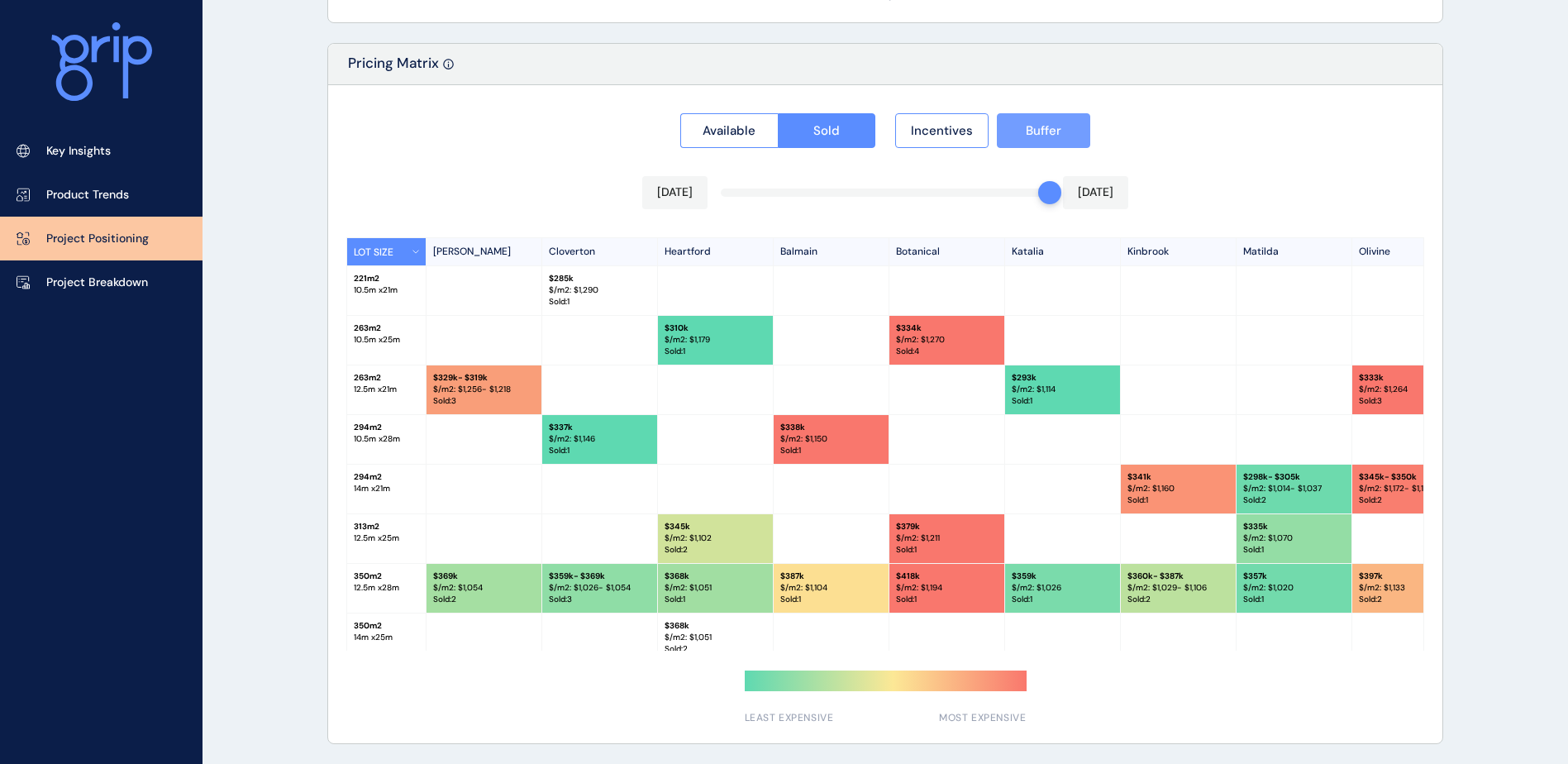
click at [1027, 137] on span "Buffer" at bounding box center [1043, 130] width 35 height 16
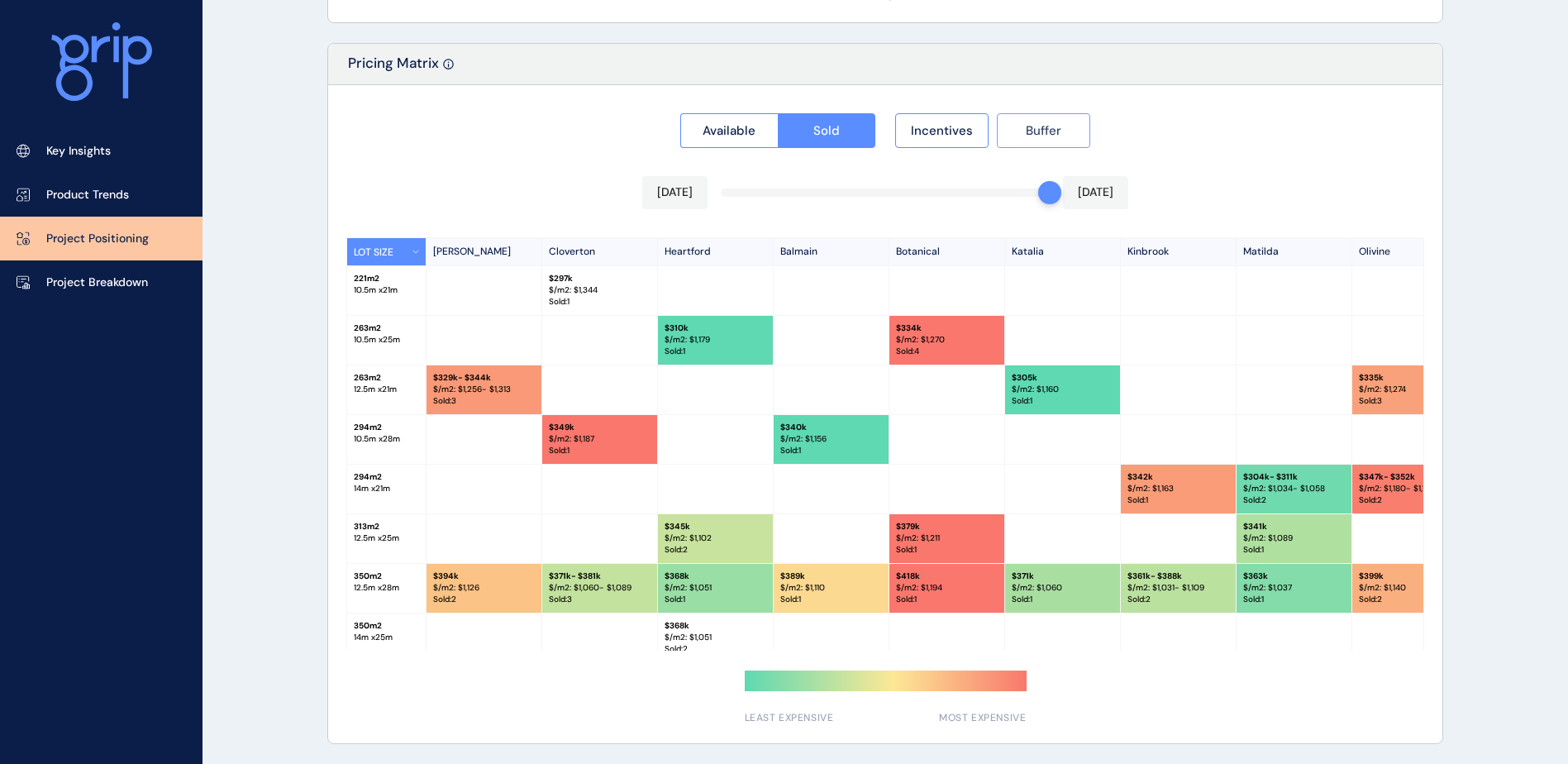
click at [1027, 137] on span "Buffer" at bounding box center [1043, 130] width 35 height 16
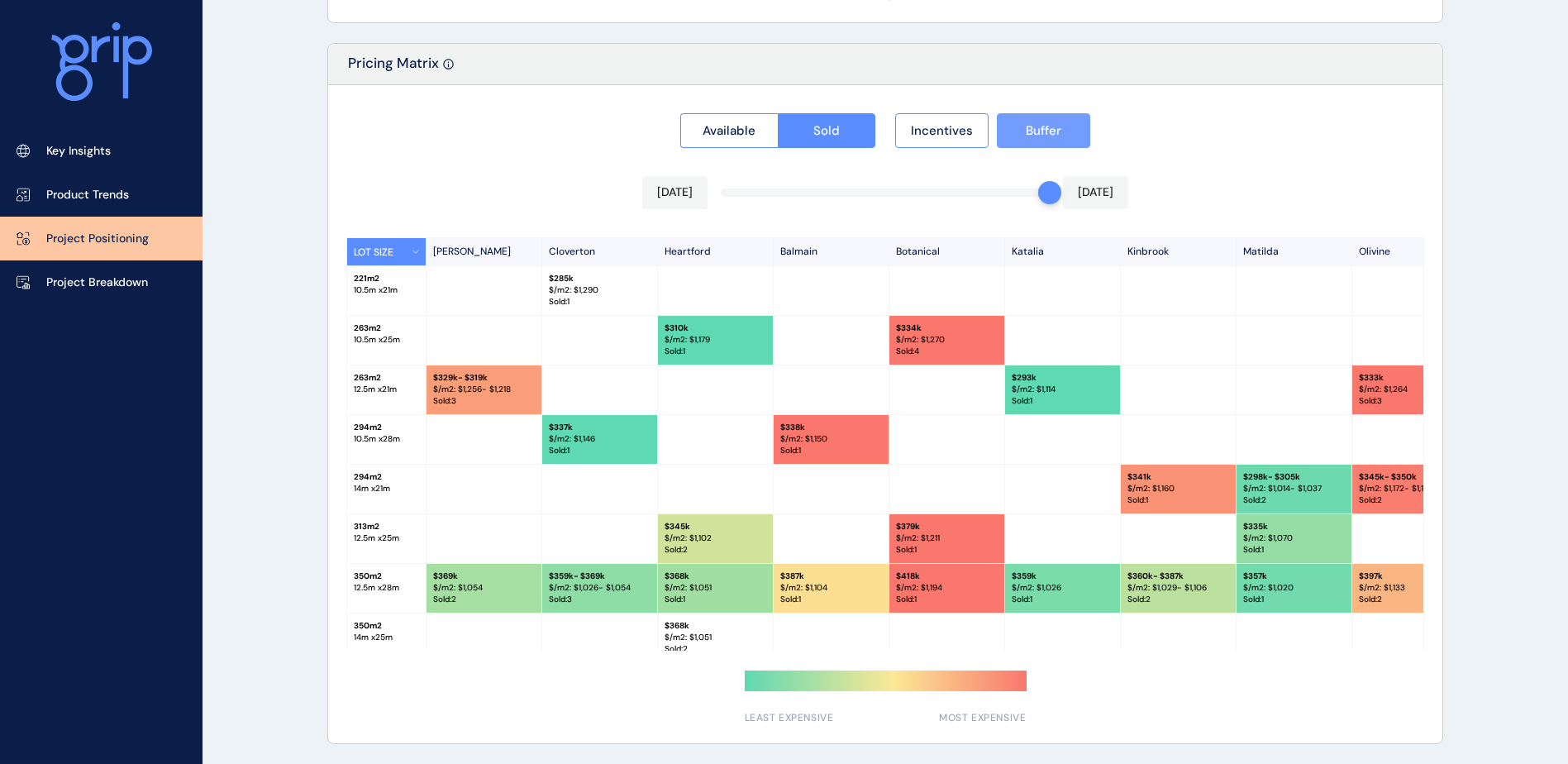
click at [1027, 137] on span "Buffer" at bounding box center [1043, 130] width 35 height 16
